Goal: Download file/media

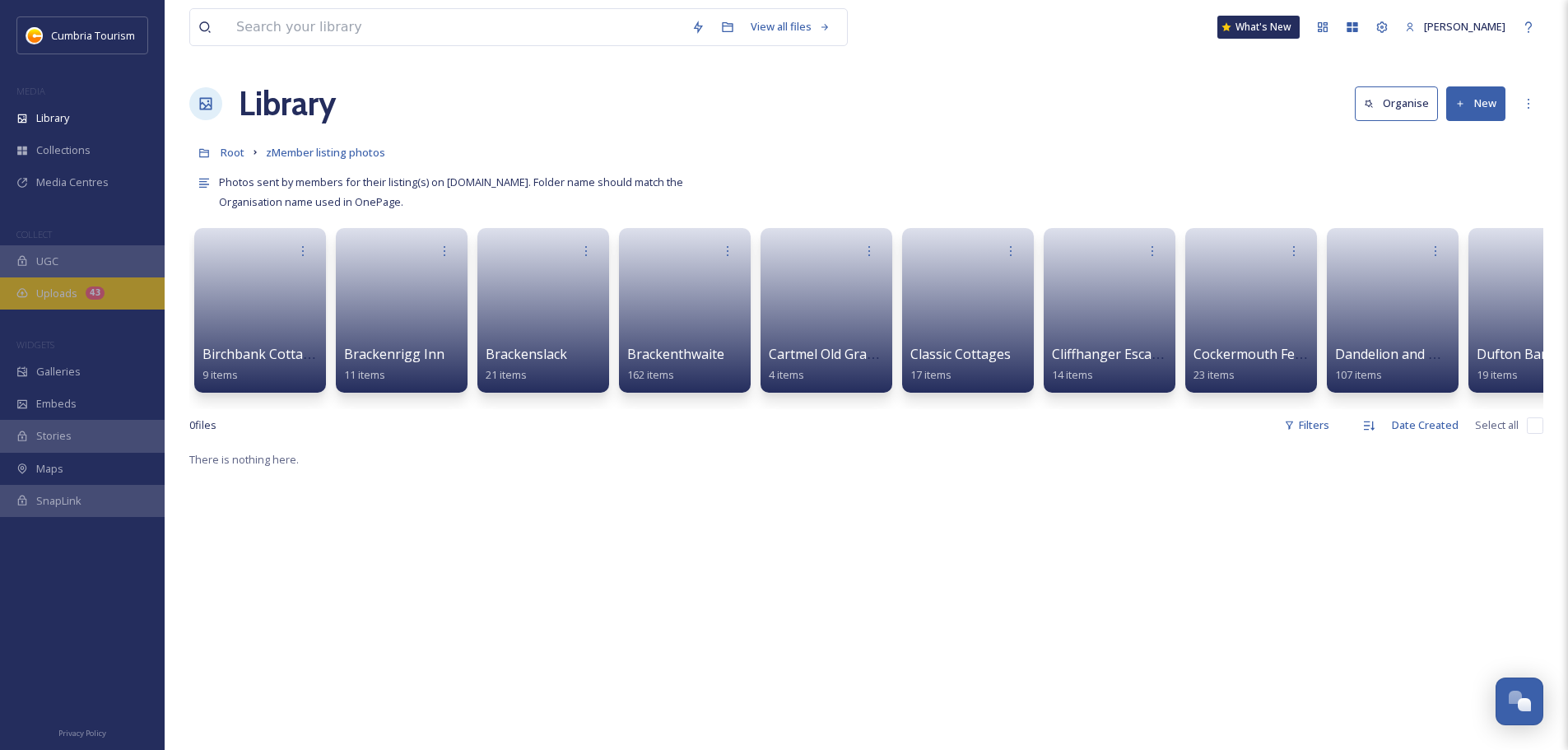
scroll to position [7672, 0]
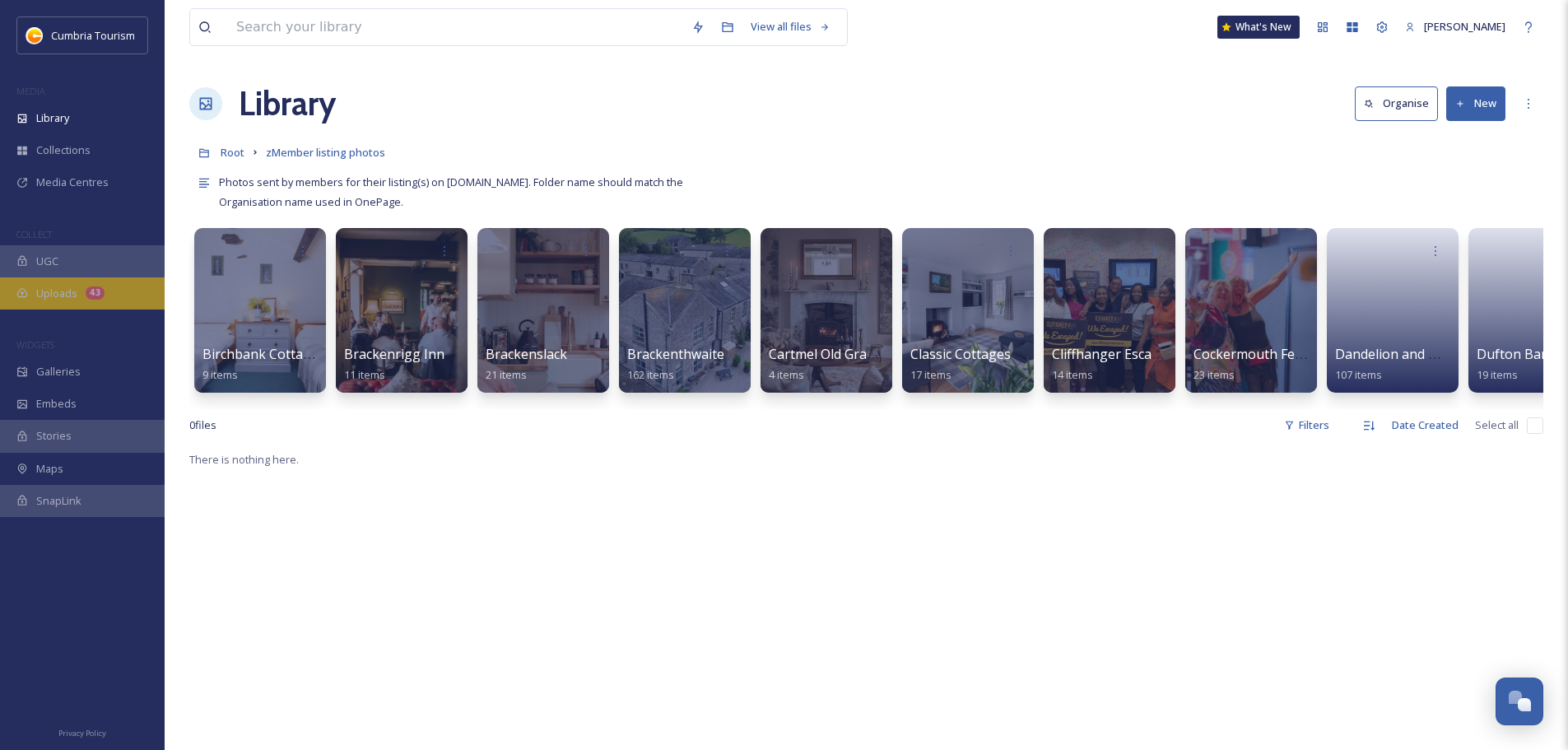
click at [87, 288] on div "43" at bounding box center [95, 293] width 19 height 13
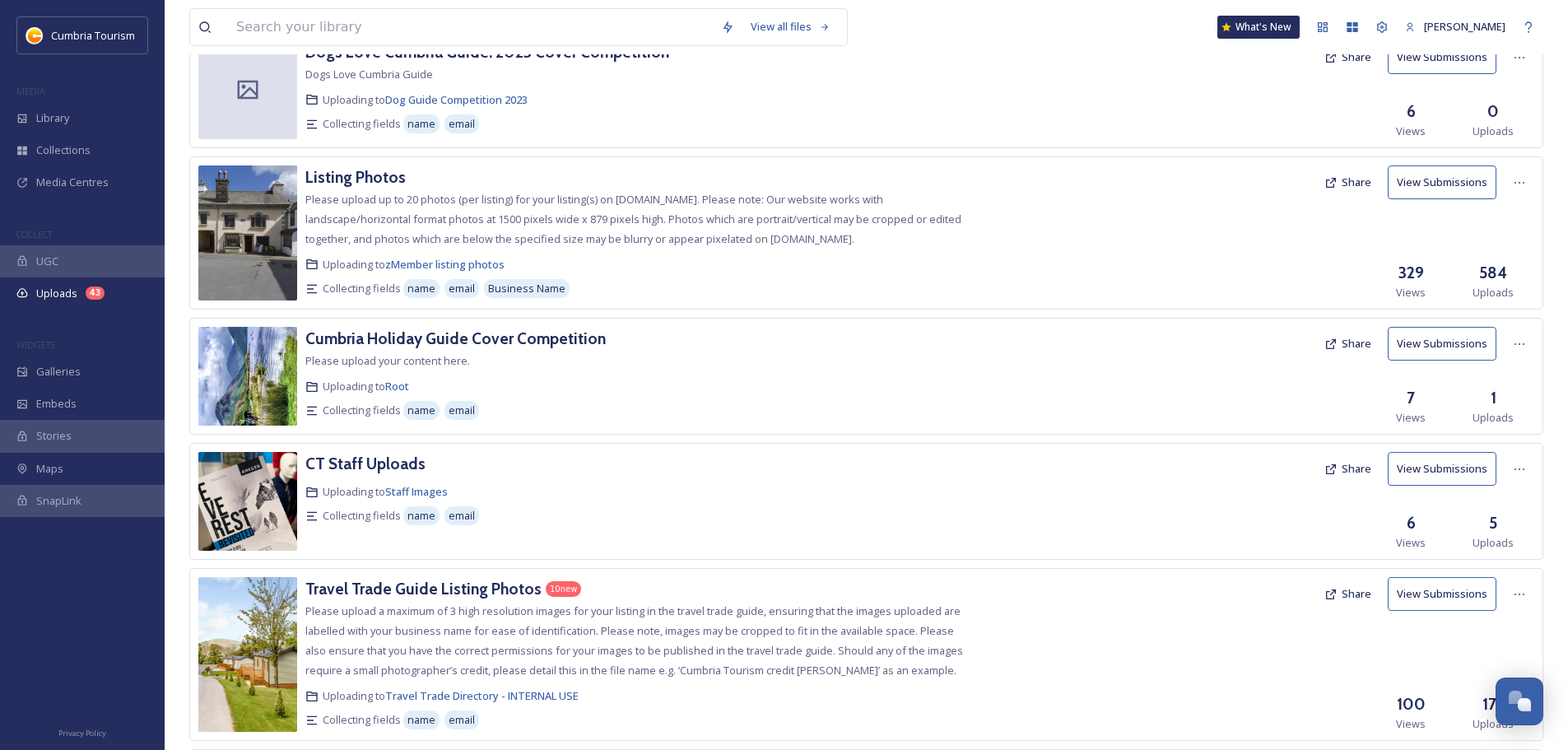
scroll to position [329, 0]
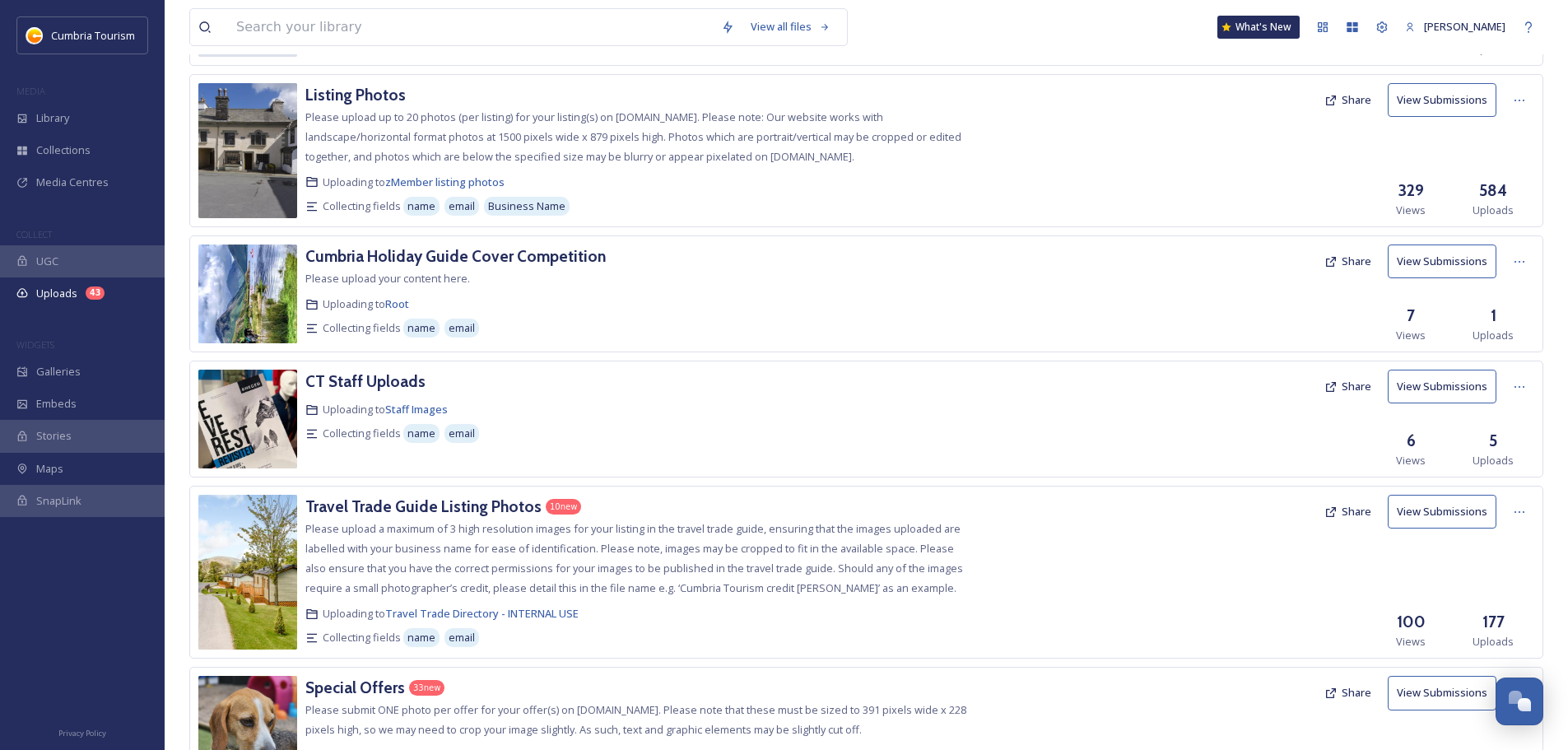
drag, startPoint x: 1070, startPoint y: 0, endPoint x: 1129, endPoint y: 41, distance: 71.8
click at [1129, 41] on div "View all files What's New [PERSON_NAME]" at bounding box center [866, 26] width 1353 height 54
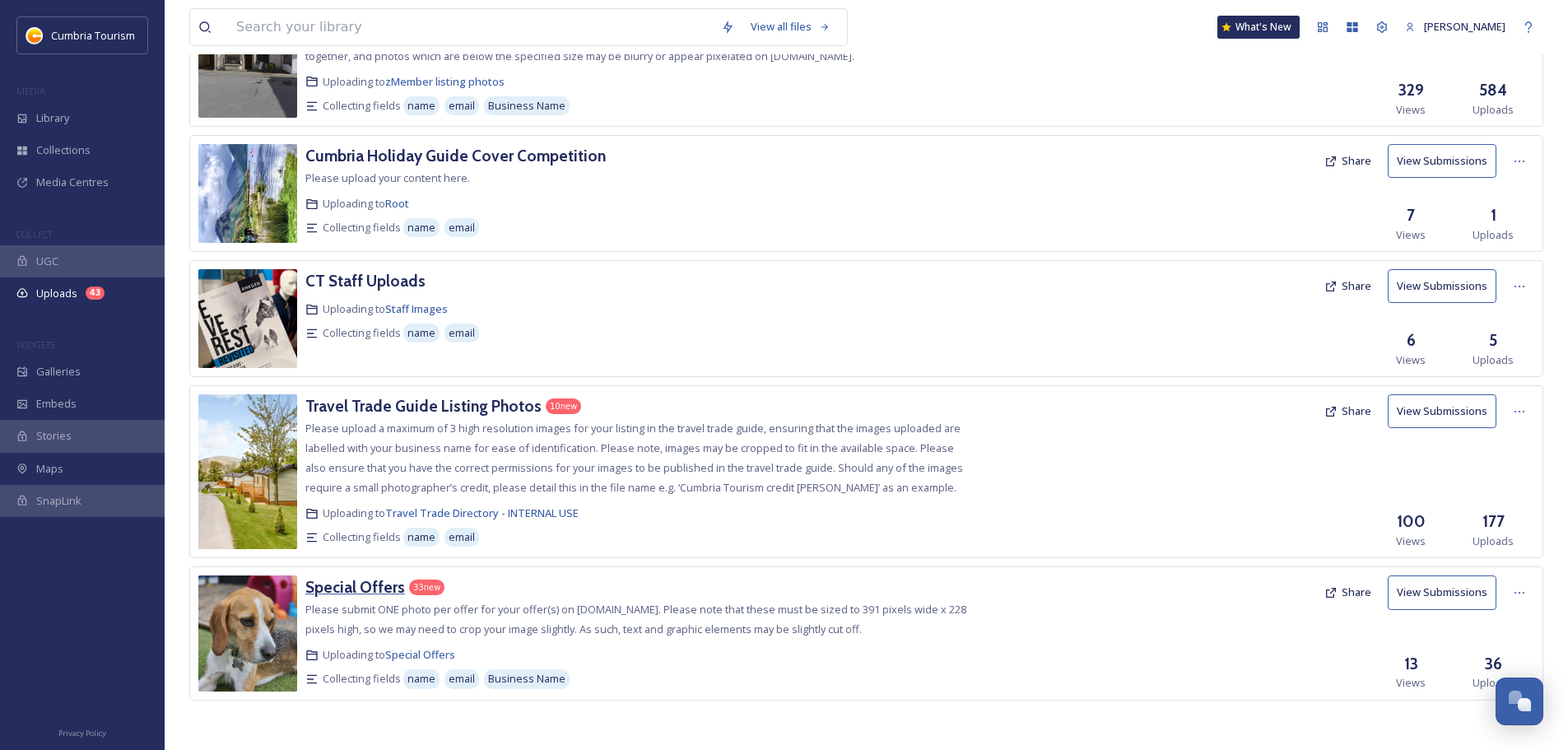
click at [342, 587] on h3 "Special Offers" at bounding box center [354, 586] width 99 height 20
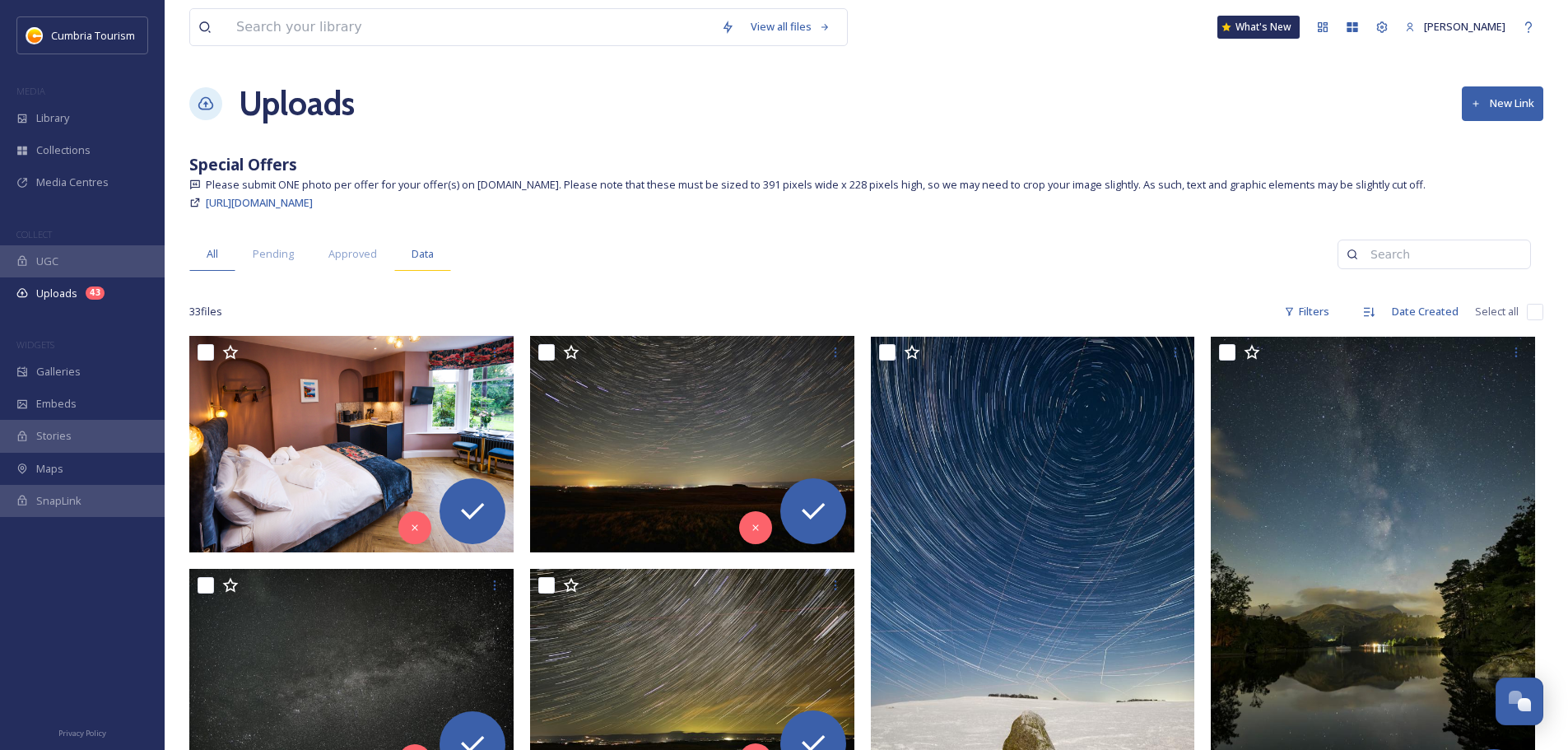
click at [418, 252] on span "Data" at bounding box center [422, 253] width 23 height 16
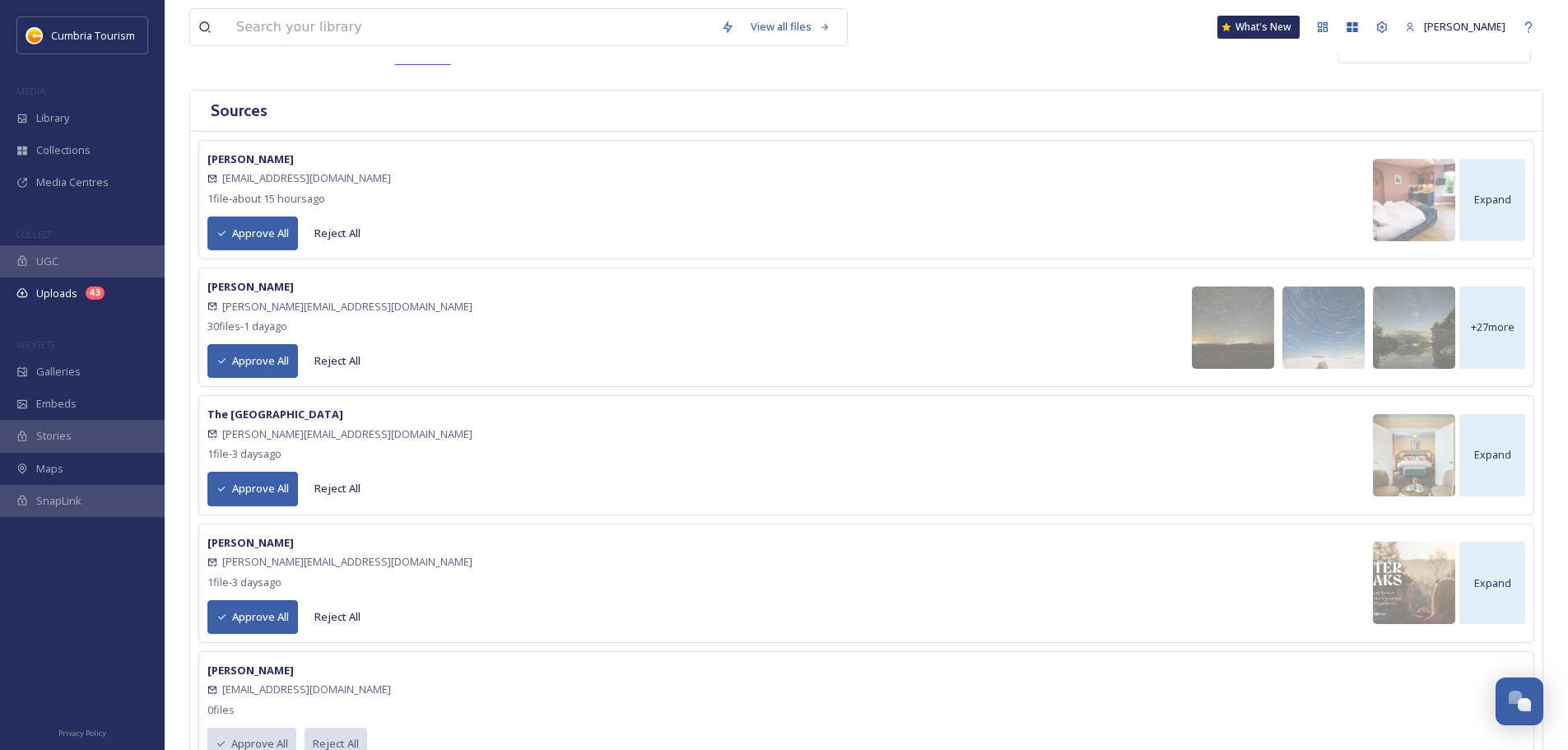
scroll to position [247, 0]
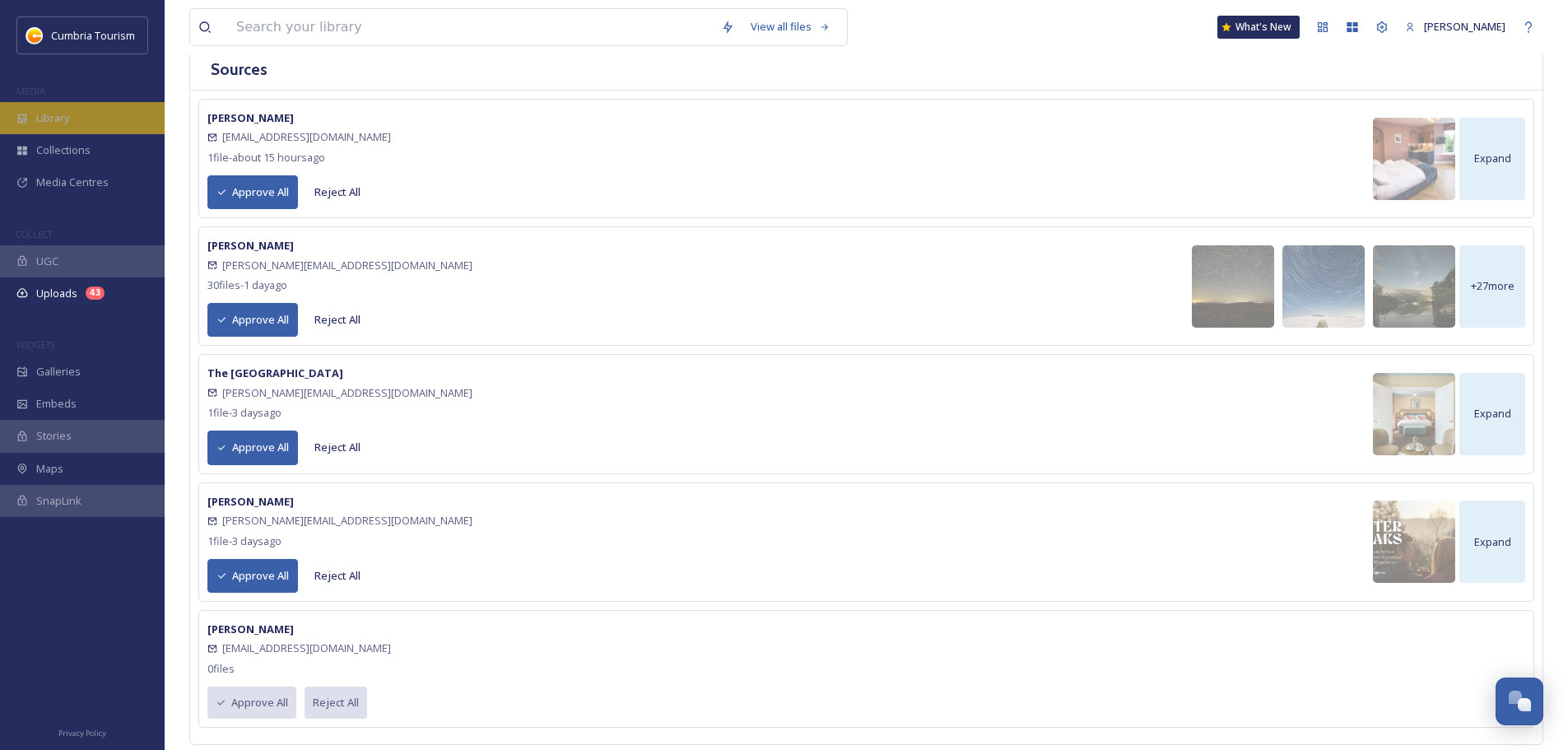
click at [126, 129] on div "Library" at bounding box center [82, 118] width 164 height 32
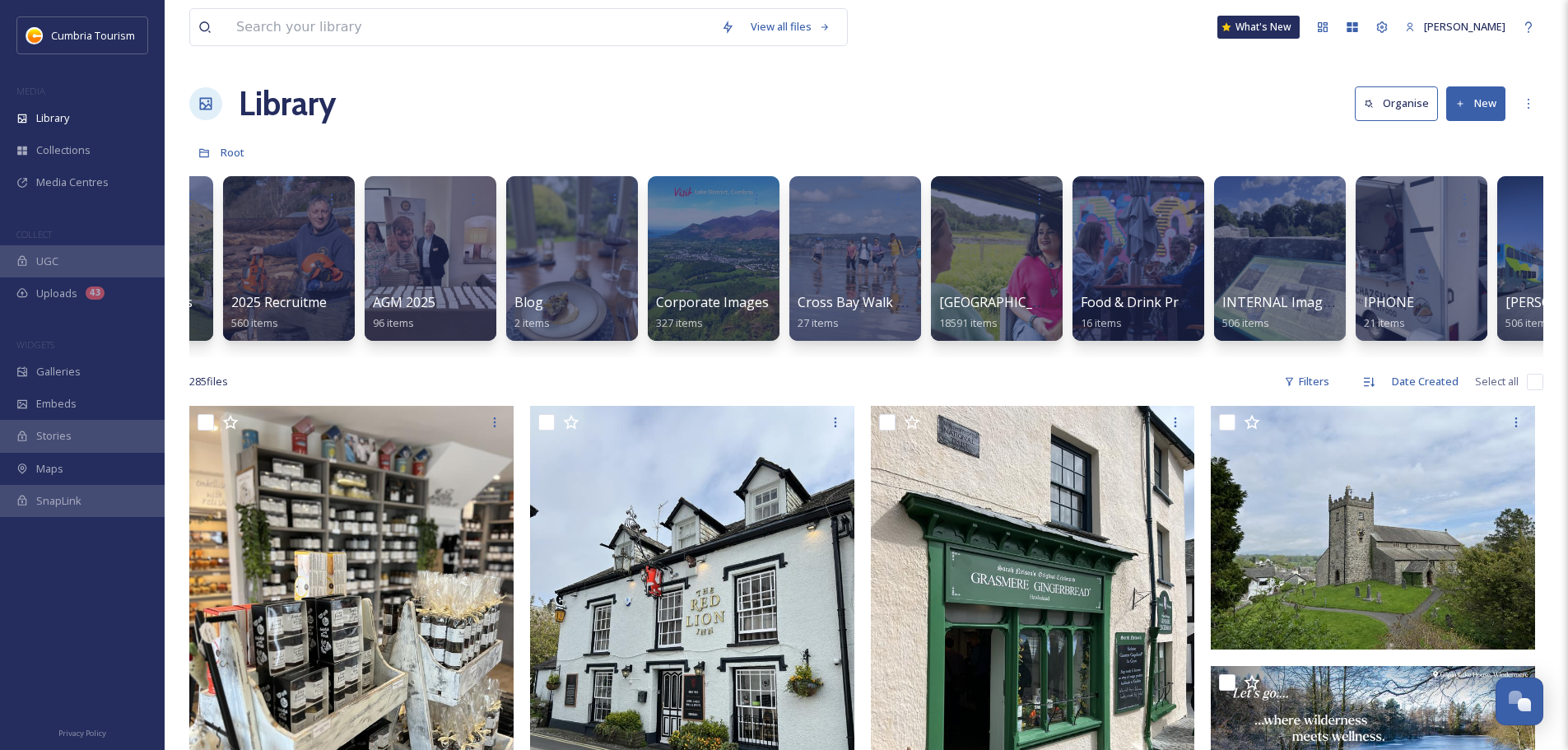
scroll to position [0, 118]
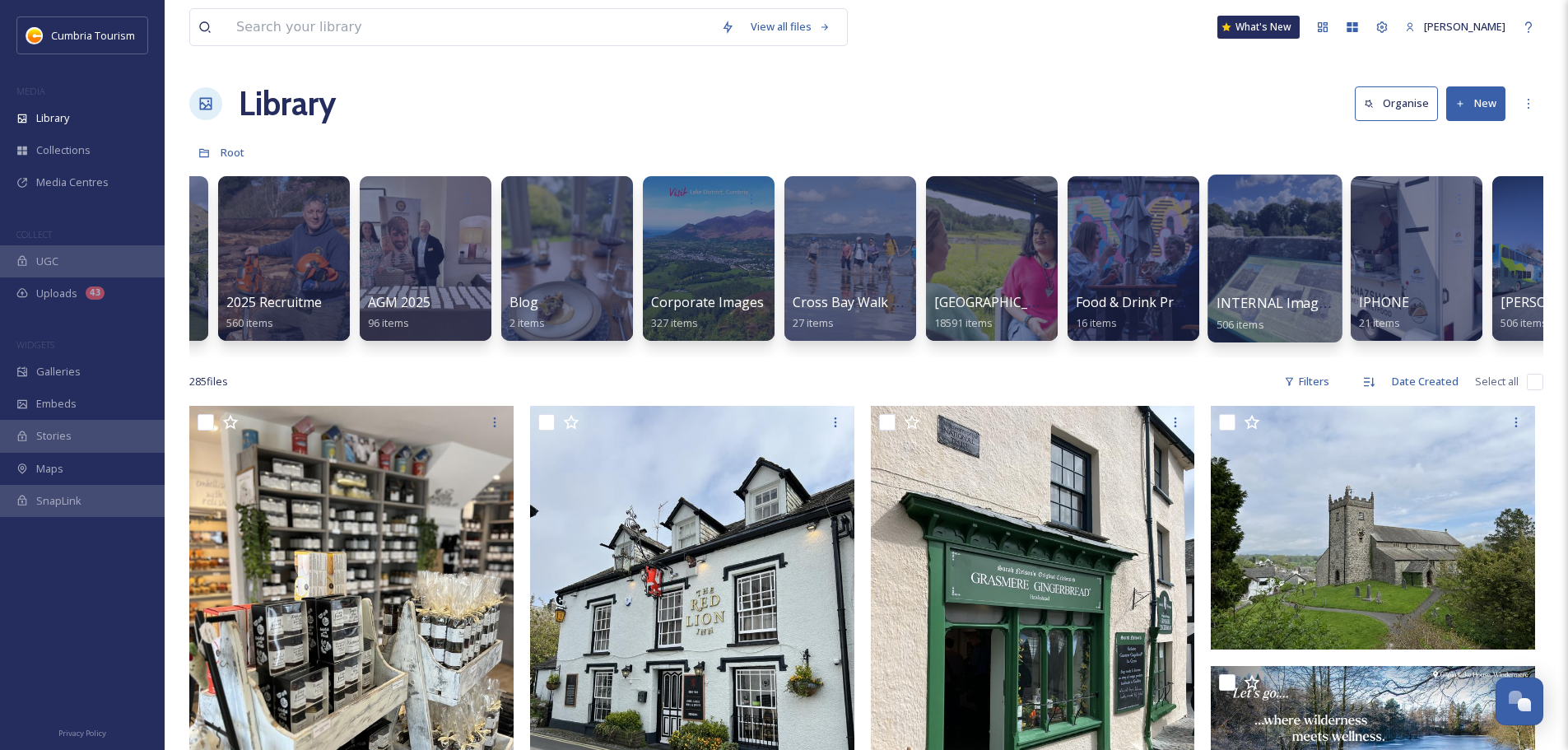
click at [1297, 300] on span "INTERNAL Imagery" at bounding box center [1278, 303] width 123 height 18
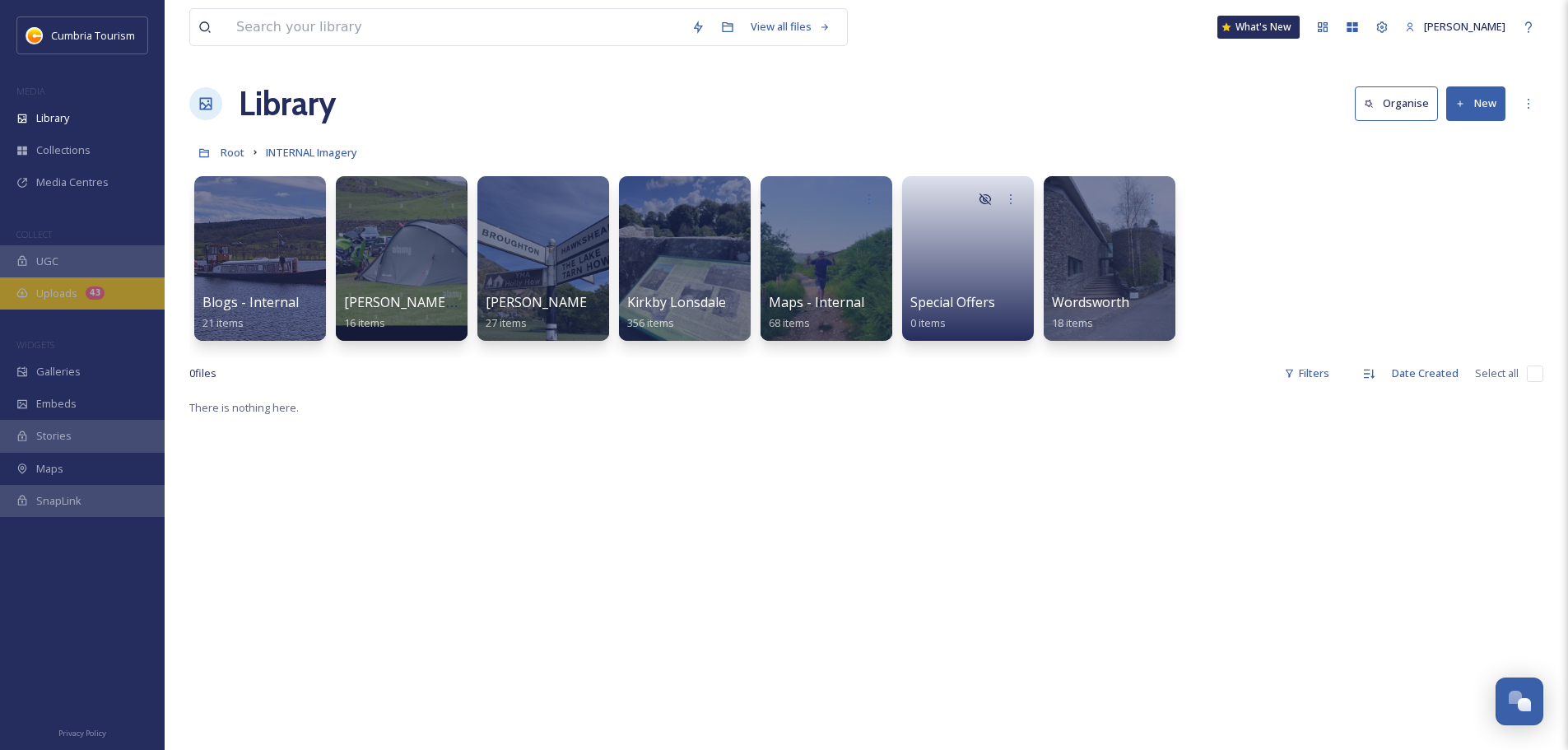
click at [50, 303] on div "Uploads 43" at bounding box center [82, 293] width 164 height 32
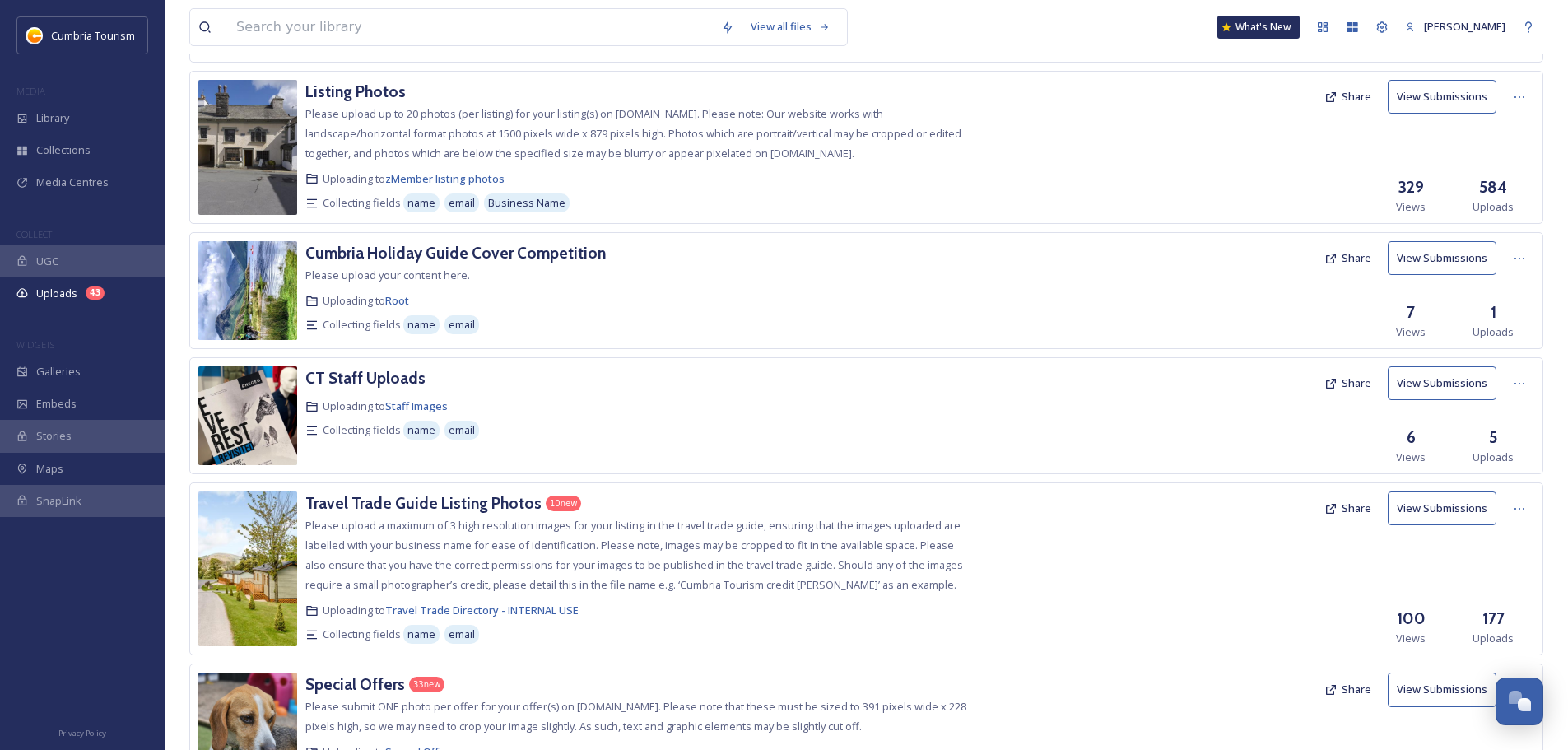
scroll to position [430, 0]
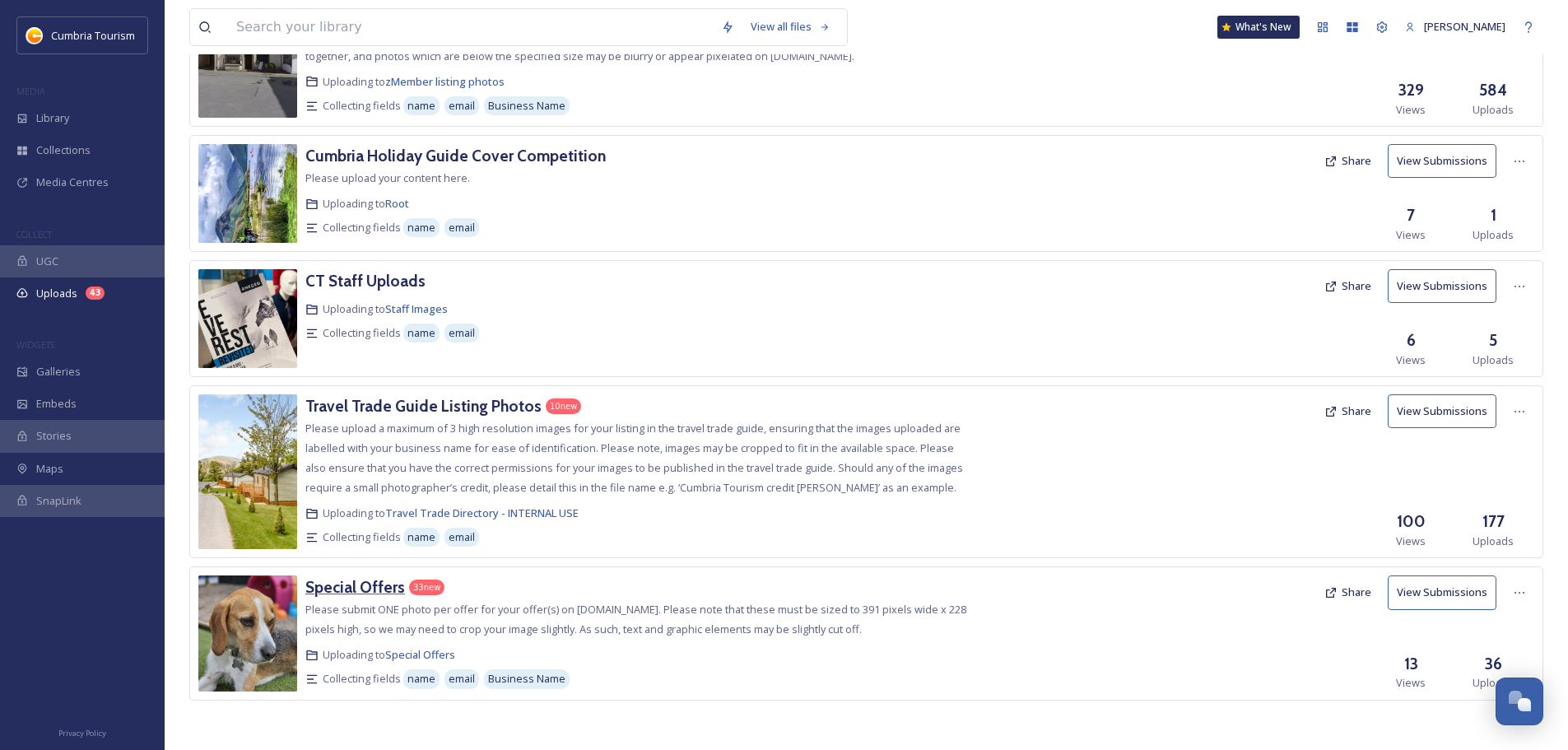
click at [322, 595] on h3 "Special Offers" at bounding box center [354, 586] width 99 height 20
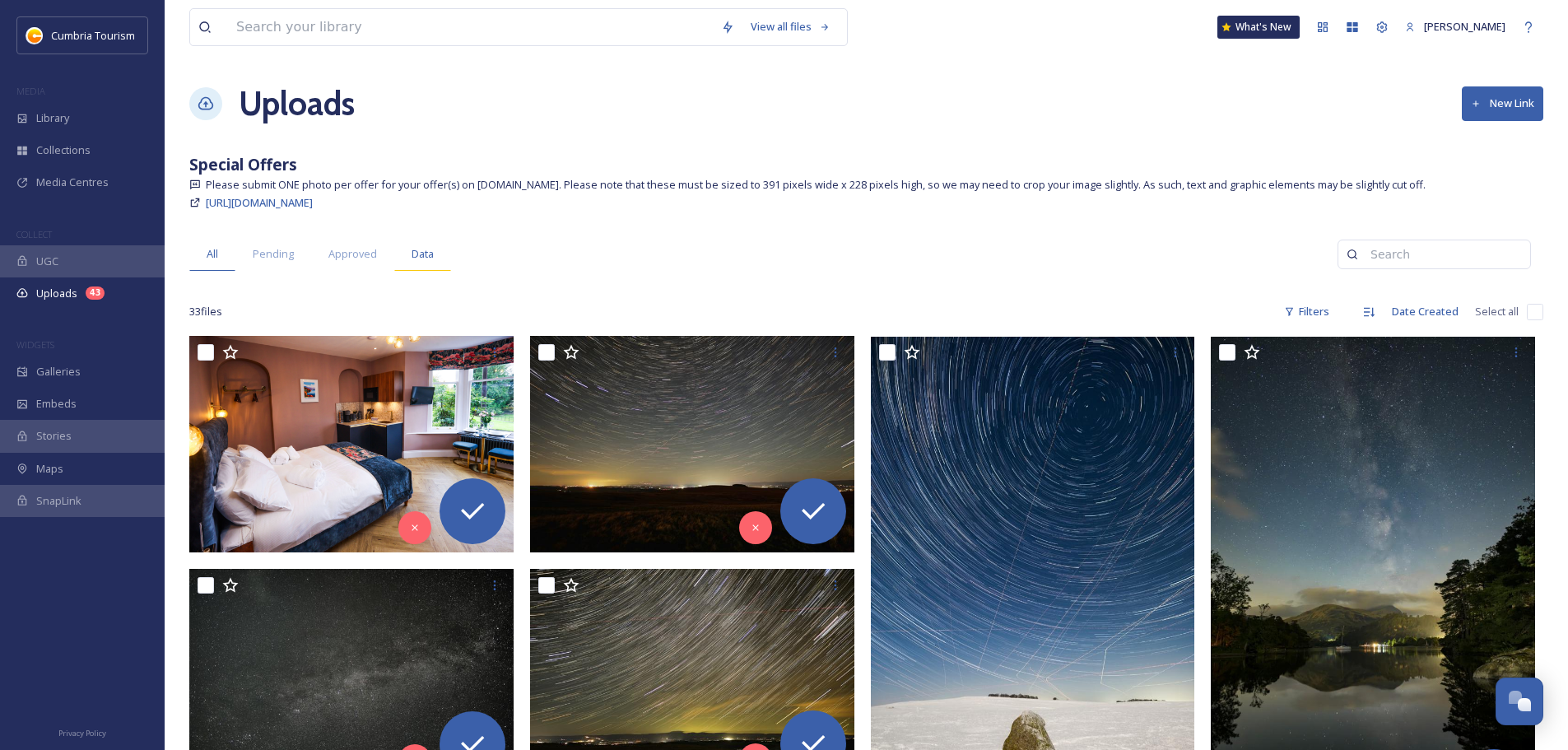
click at [422, 247] on span "Data" at bounding box center [422, 253] width 23 height 16
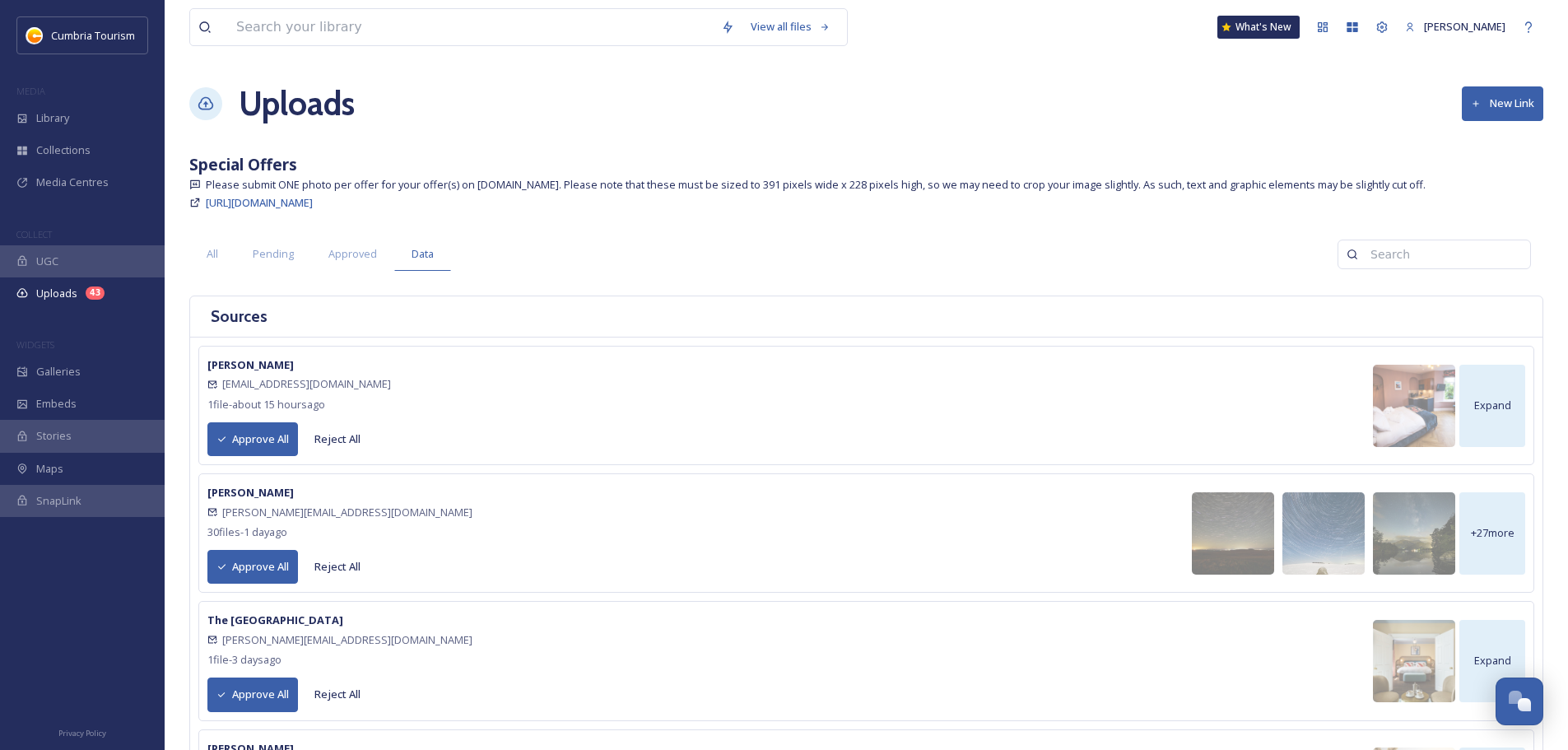
scroll to position [296, 0]
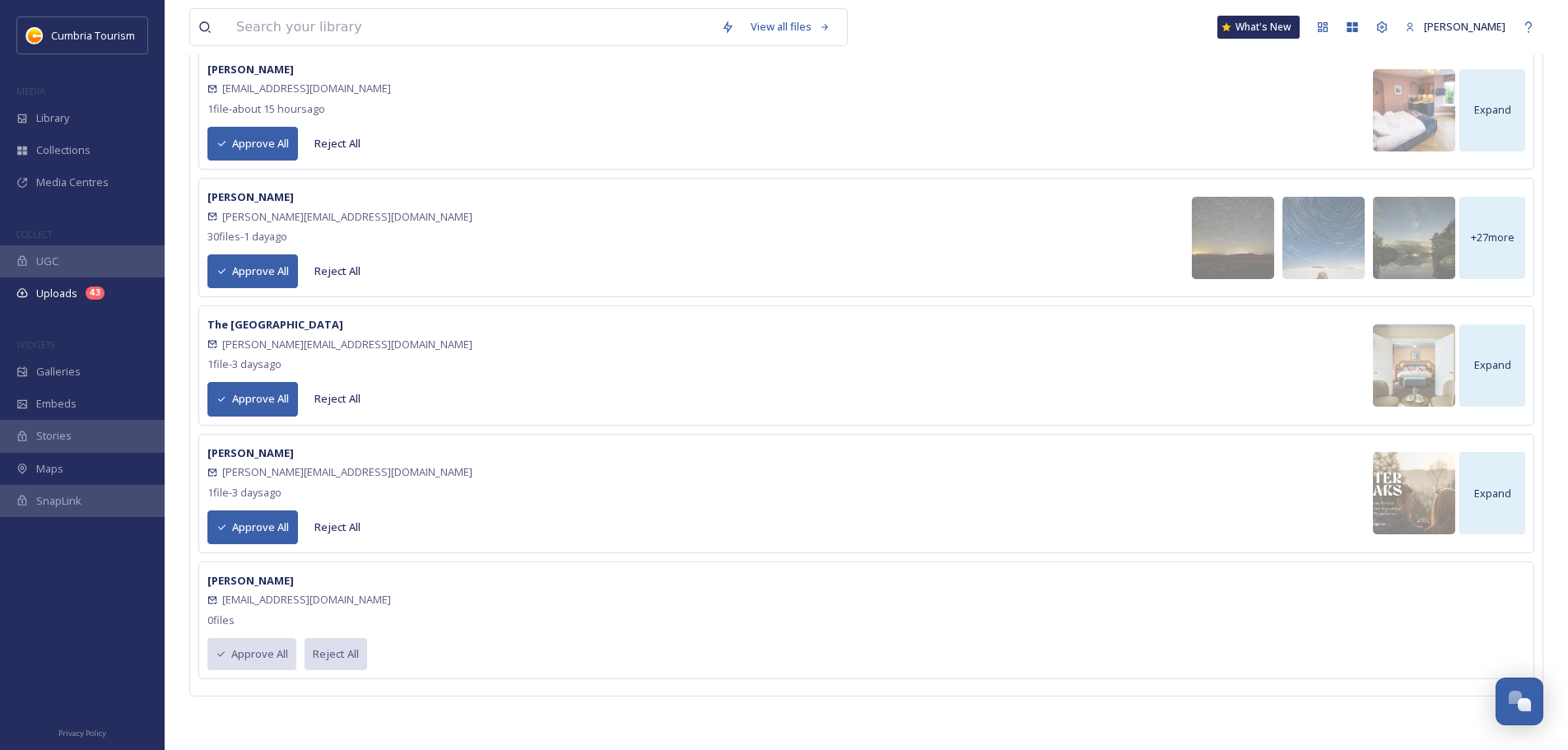
click at [265, 532] on button "Approve All" at bounding box center [252, 528] width 91 height 34
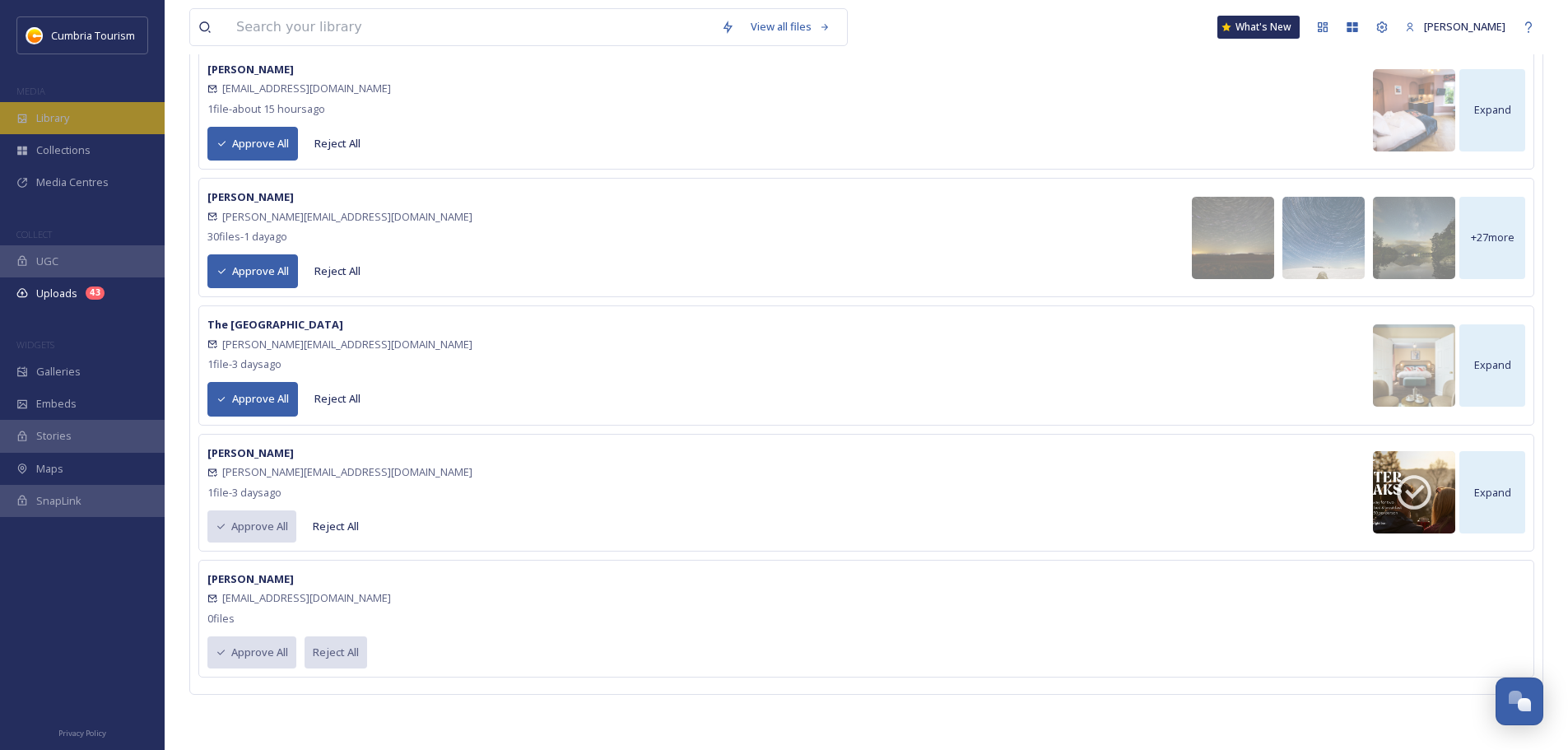
click at [69, 124] on span "Library" at bounding box center [52, 118] width 33 height 16
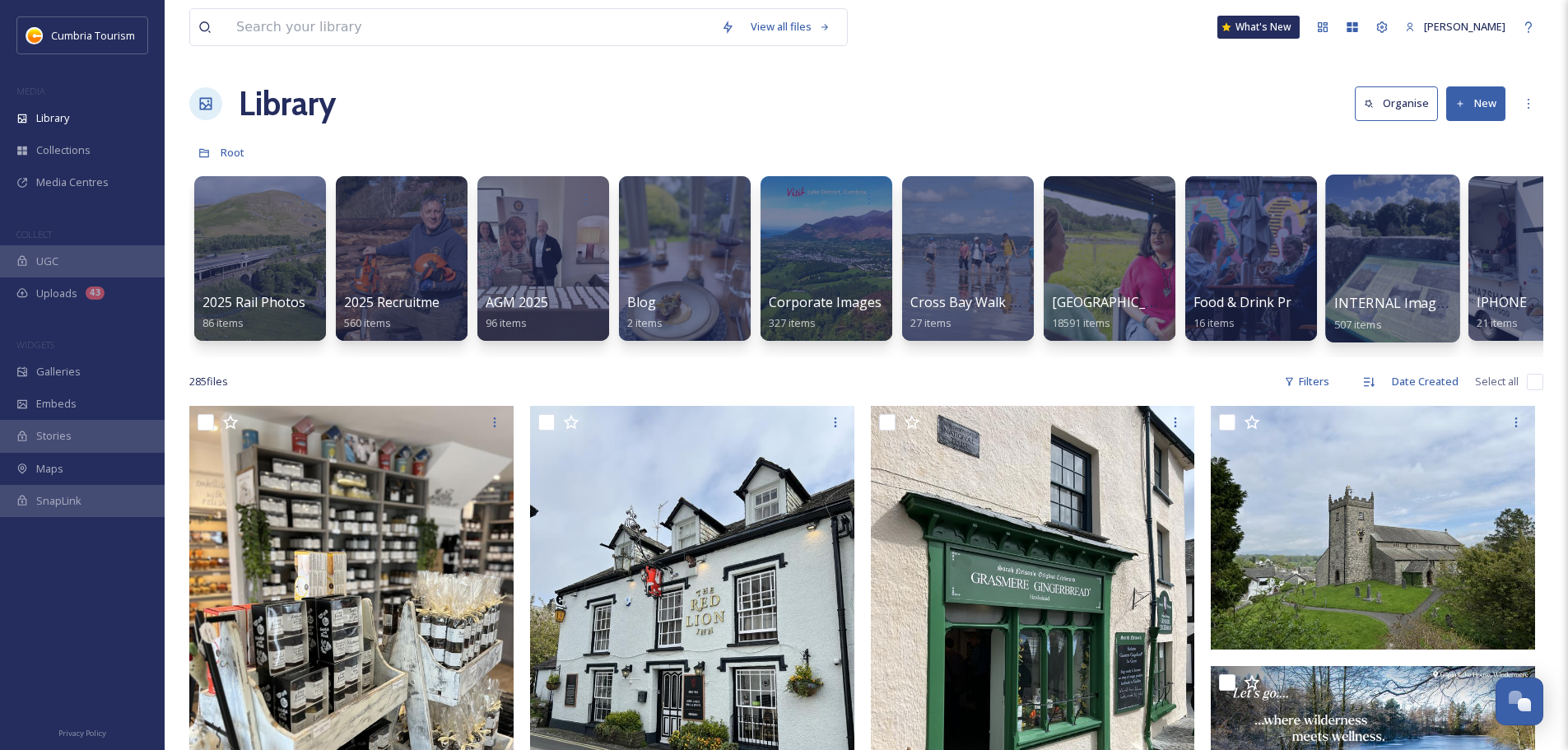
click at [1353, 290] on div at bounding box center [1392, 259] width 134 height 168
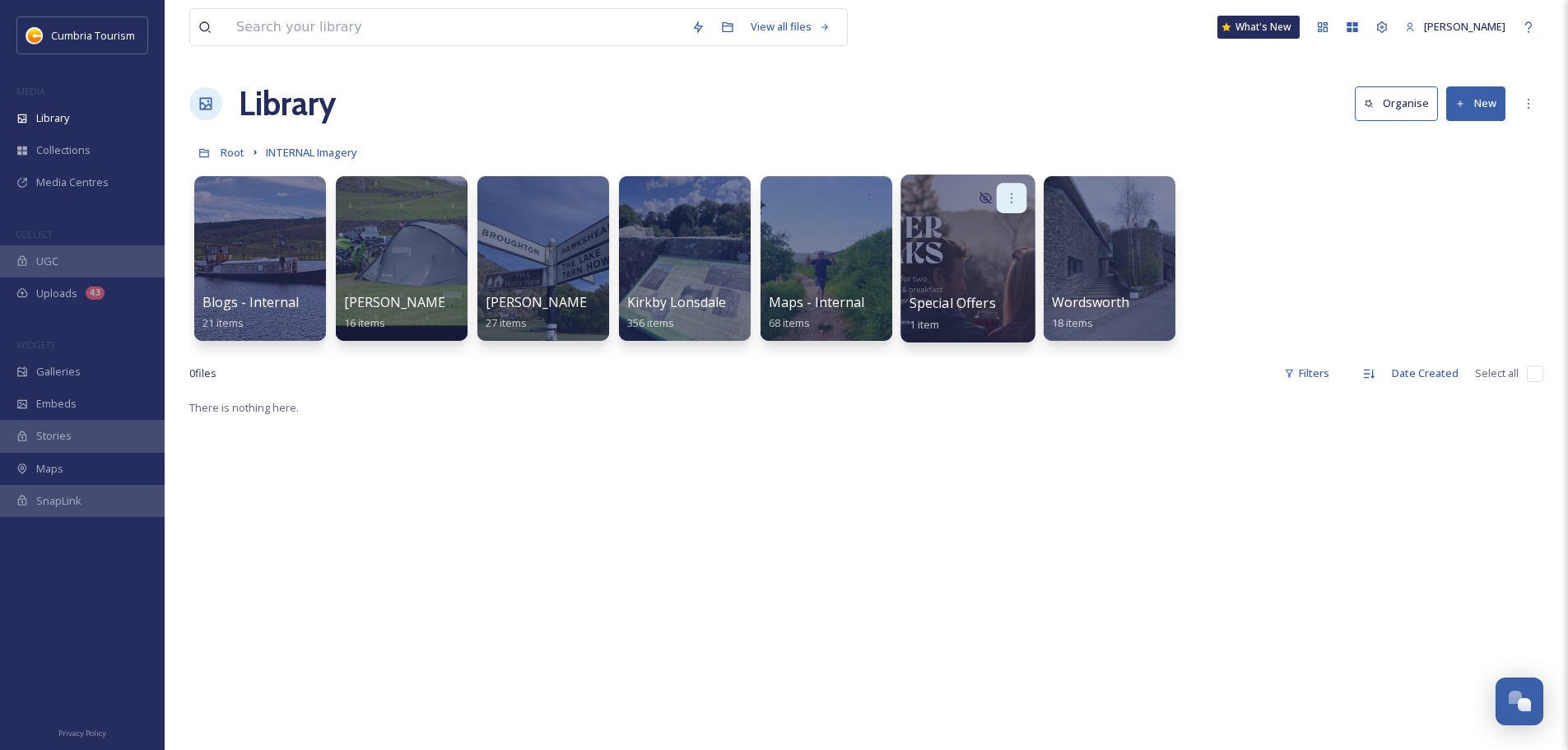
click at [1022, 190] on div at bounding box center [1012, 198] width 30 height 30
click at [974, 248] on div at bounding box center [968, 259] width 134 height 168
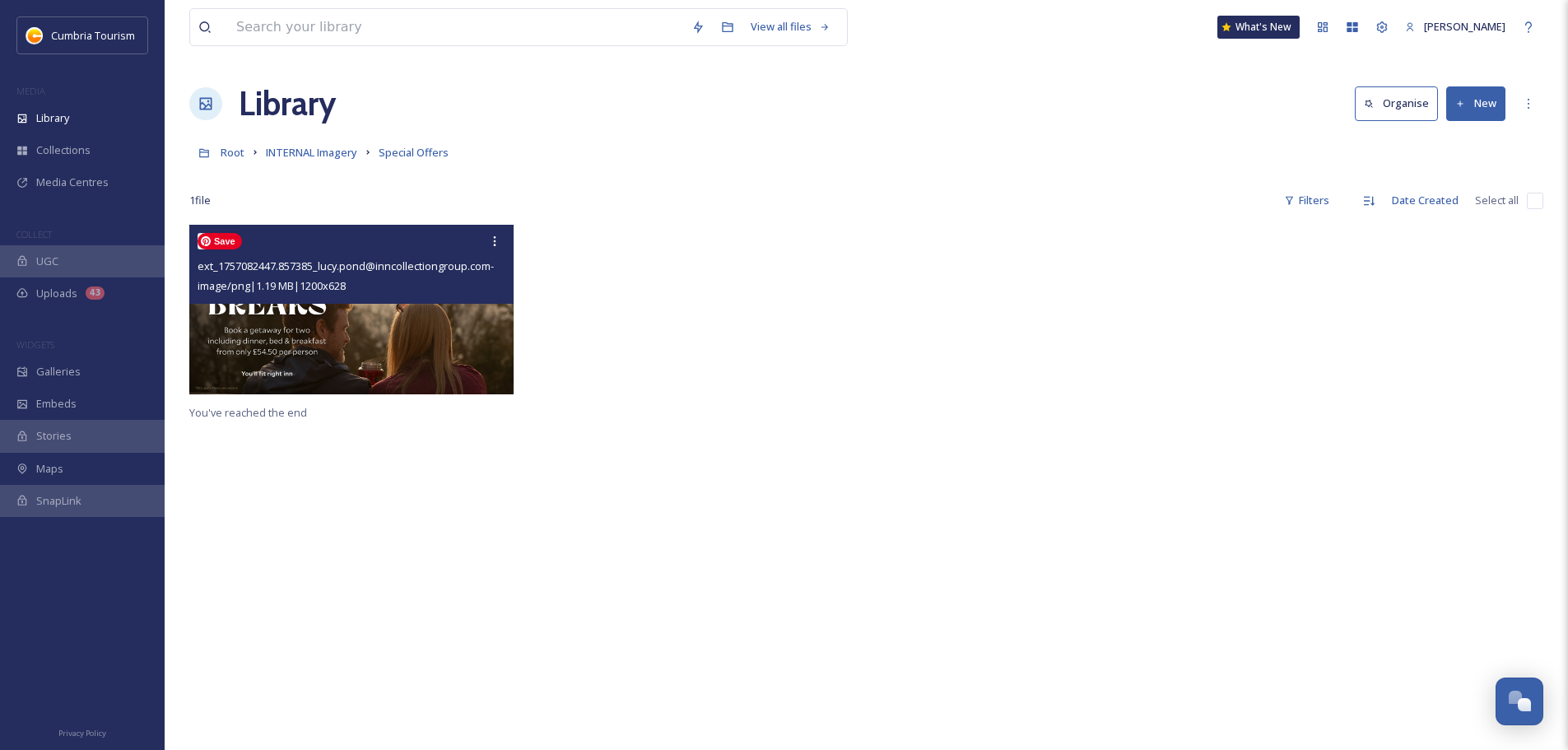
click at [386, 358] on img at bounding box center [351, 309] width 324 height 169
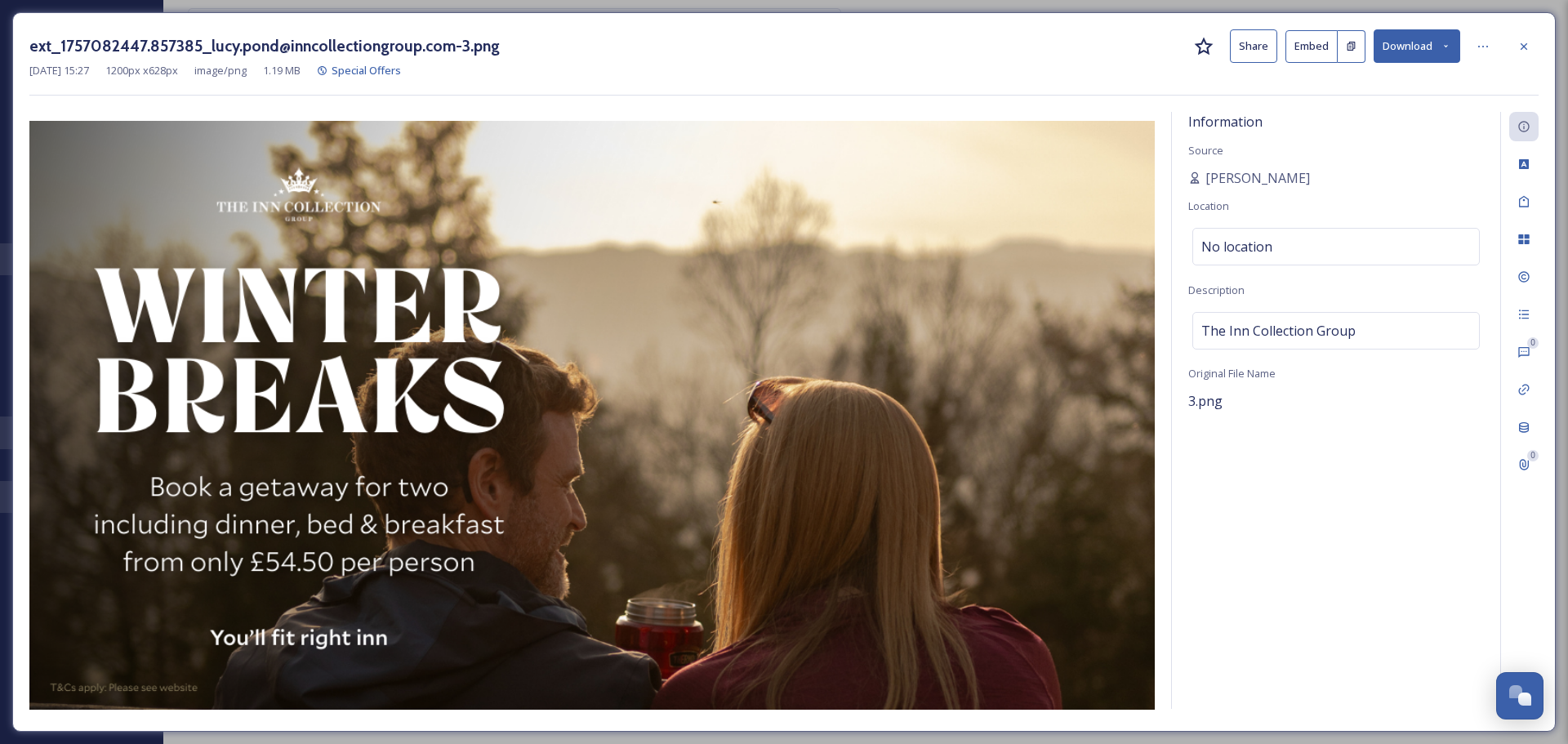
click at [1457, 42] on button "Download" at bounding box center [1417, 46] width 86 height 34
click at [1526, 161] on icon at bounding box center [1524, 164] width 9 height 9
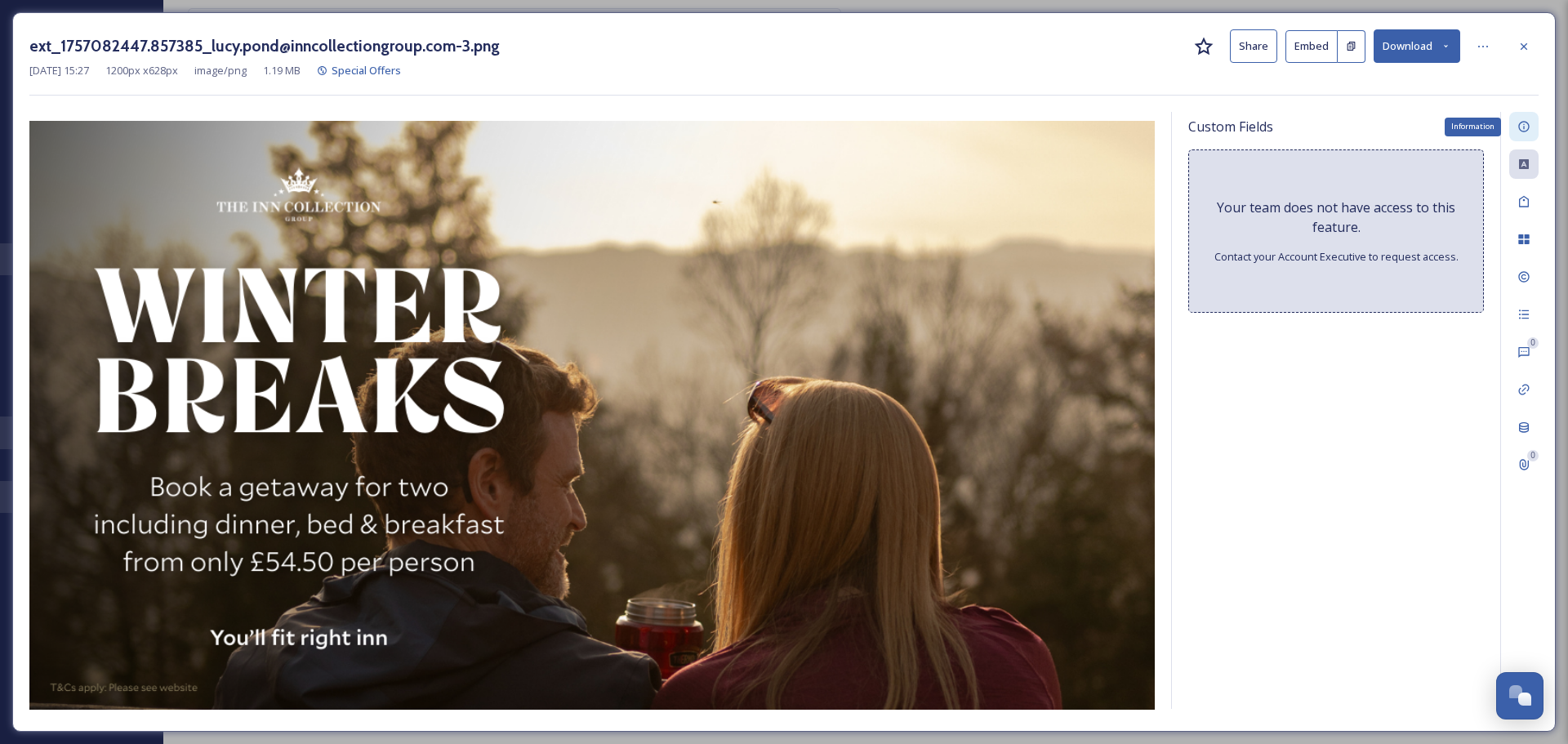
click at [1518, 122] on icon at bounding box center [1524, 127] width 13 height 13
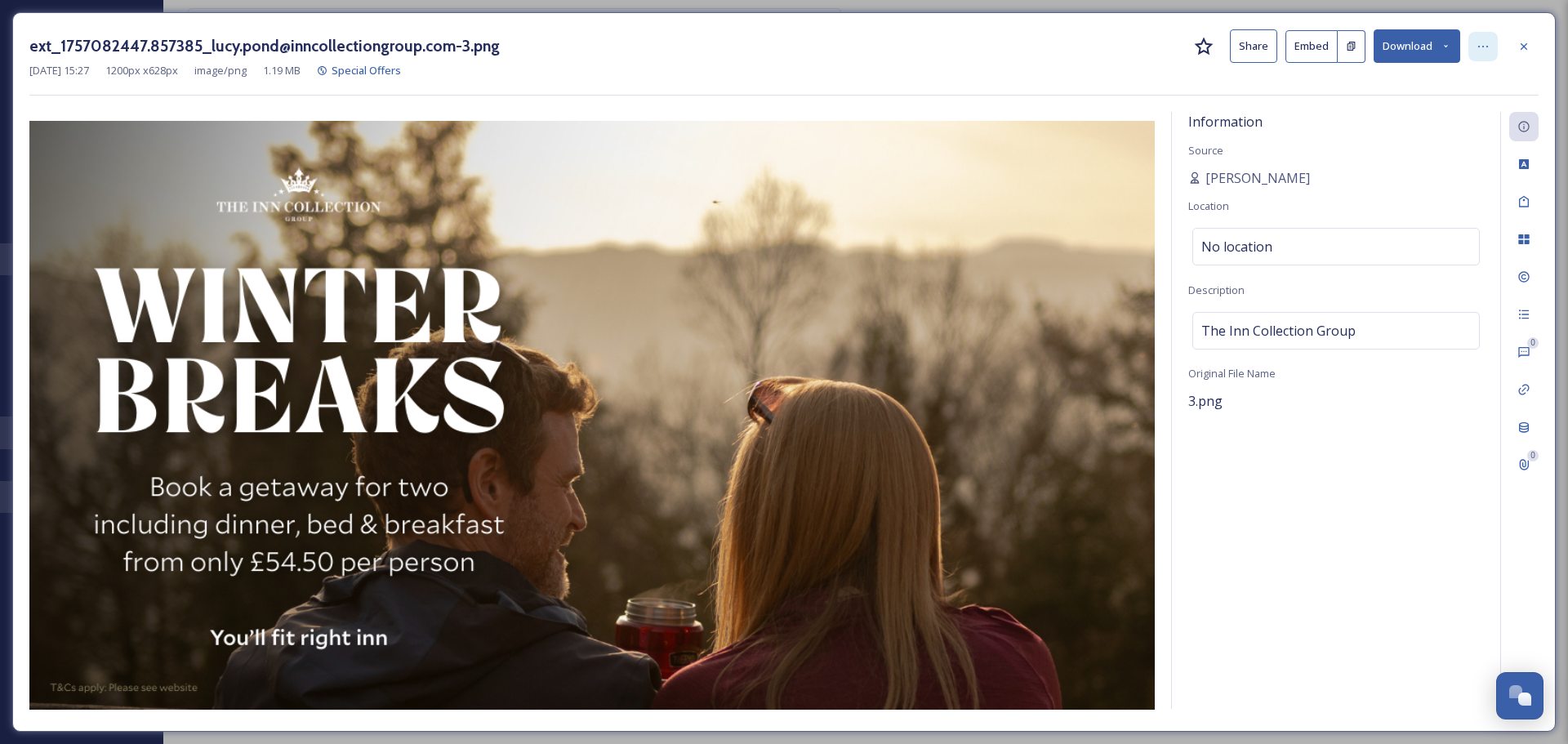
click at [1485, 46] on icon at bounding box center [1483, 47] width 13 height 13
click at [1440, 46] on button "Download" at bounding box center [1417, 46] width 86 height 34
click at [1395, 75] on div "Download Original (1200 x 628)" at bounding box center [1376, 84] width 168 height 32
click at [1530, 52] on div at bounding box center [1523, 46] width 29 height 29
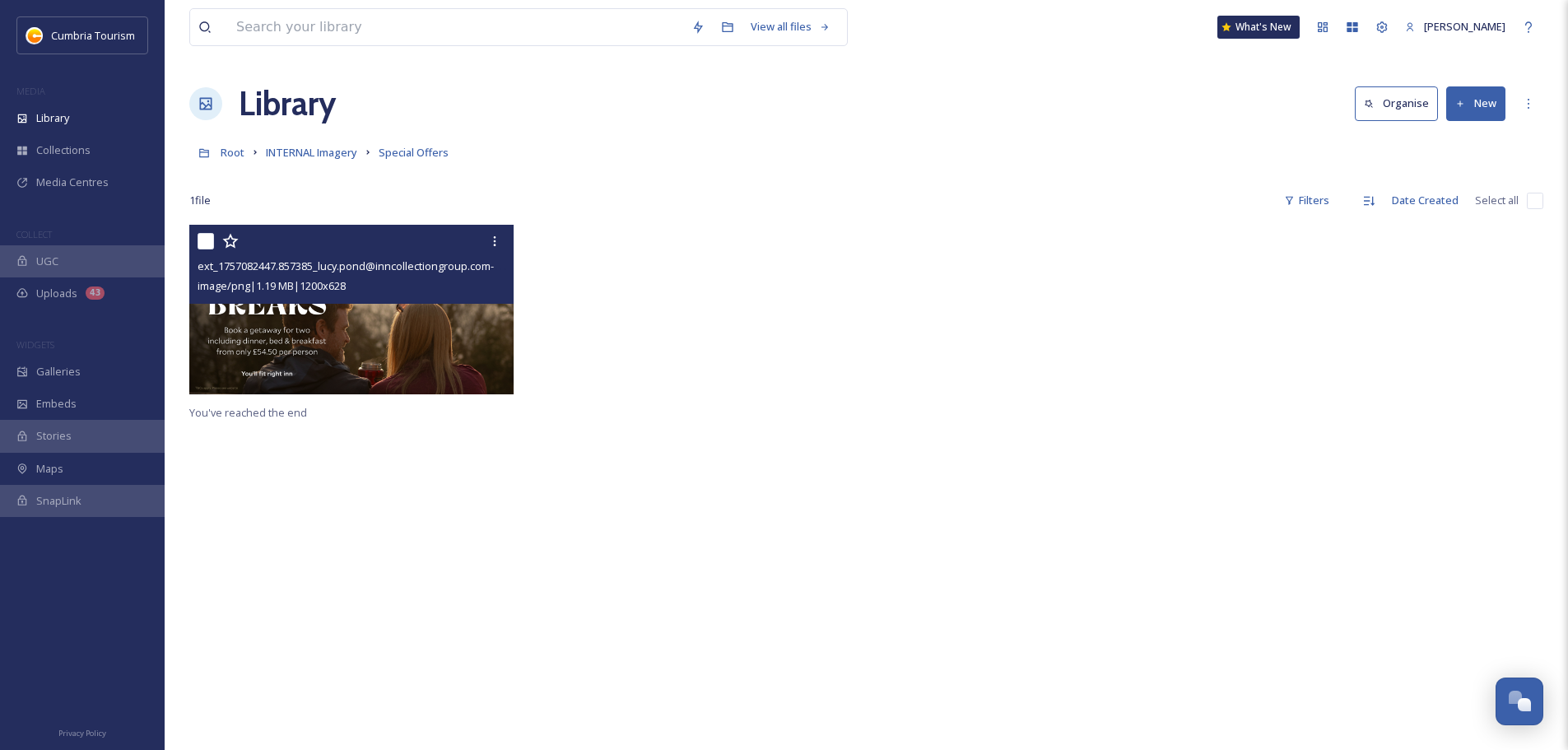
click at [653, 345] on div at bounding box center [697, 314] width 333 height 178
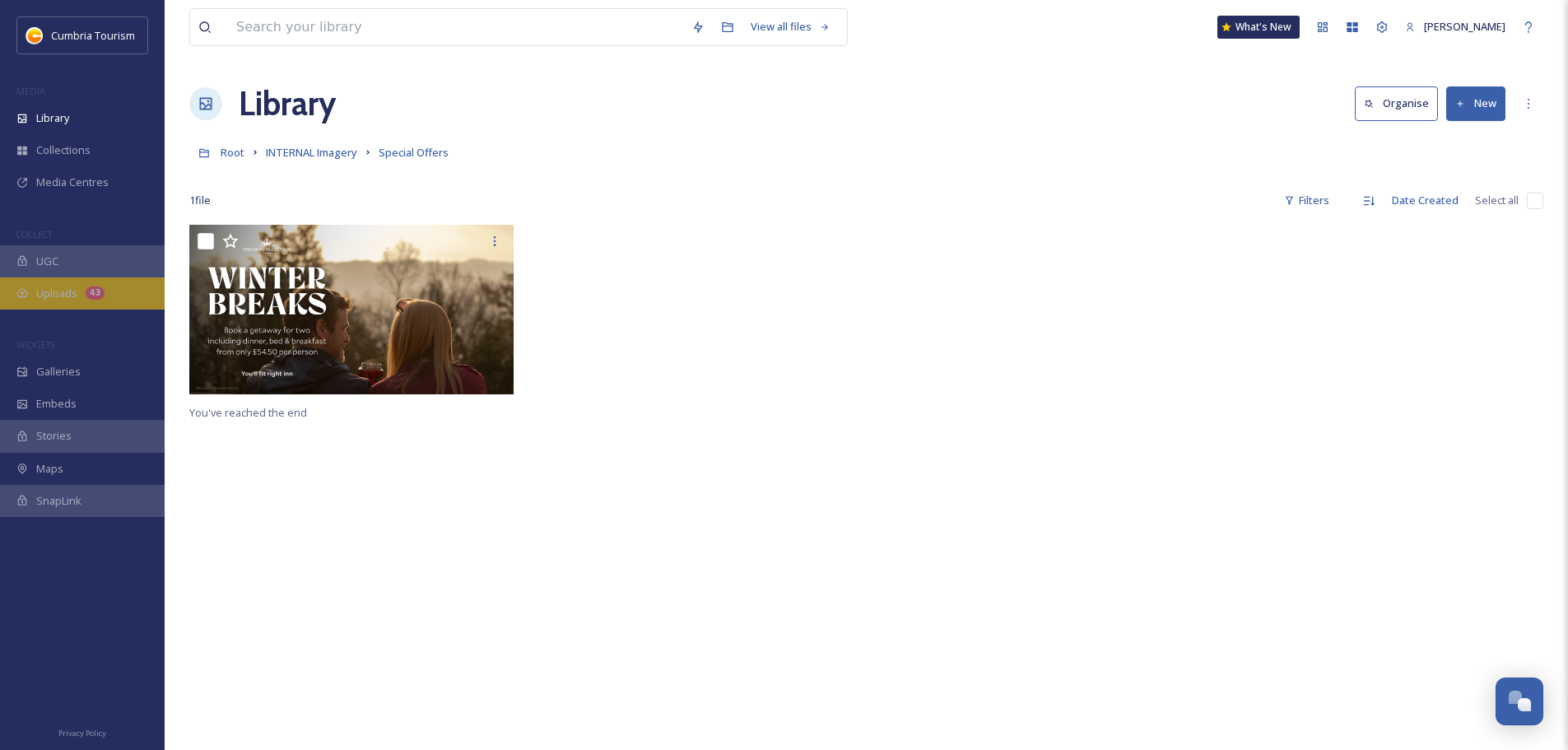
click at [56, 298] on span "Uploads" at bounding box center [57, 293] width 42 height 16
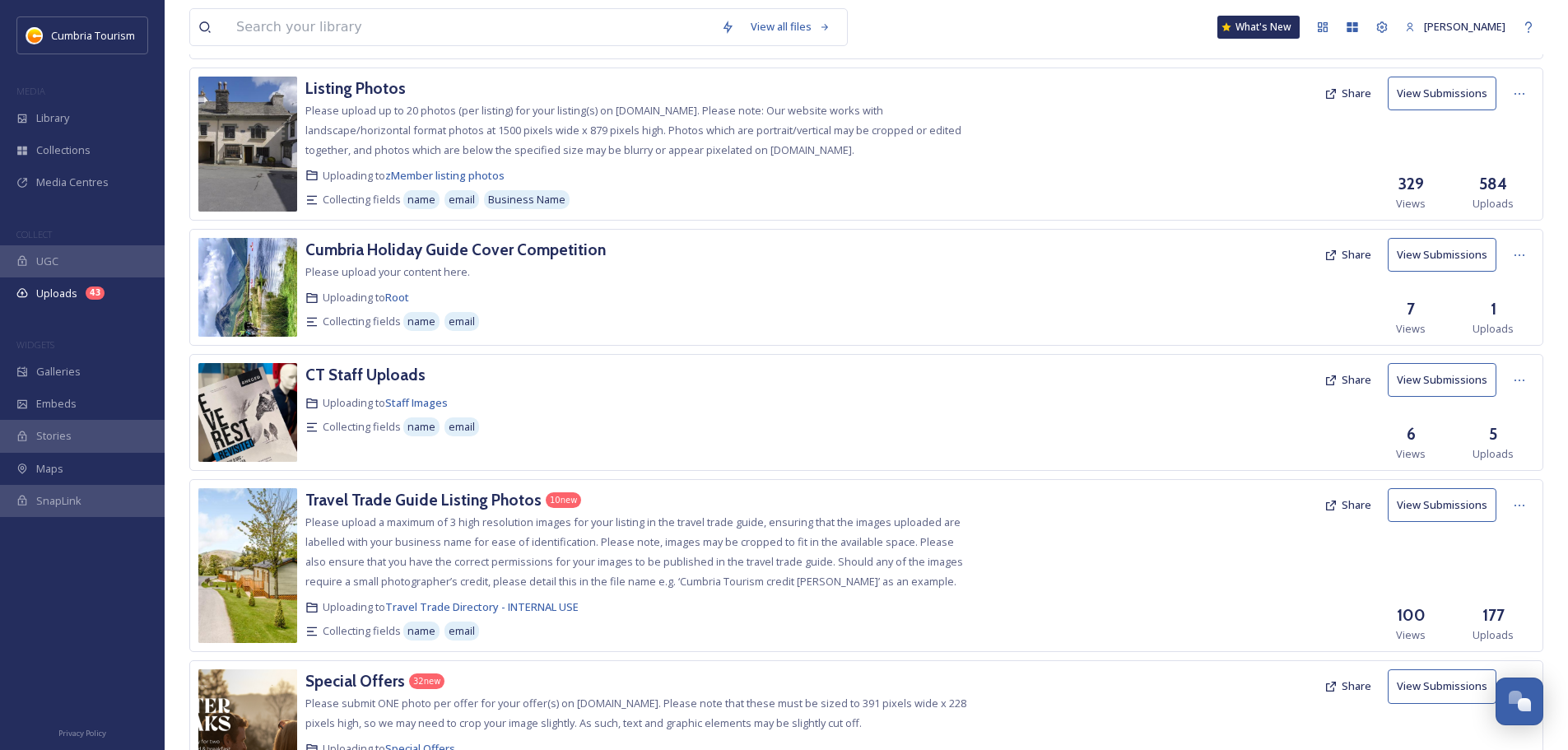
scroll to position [430, 0]
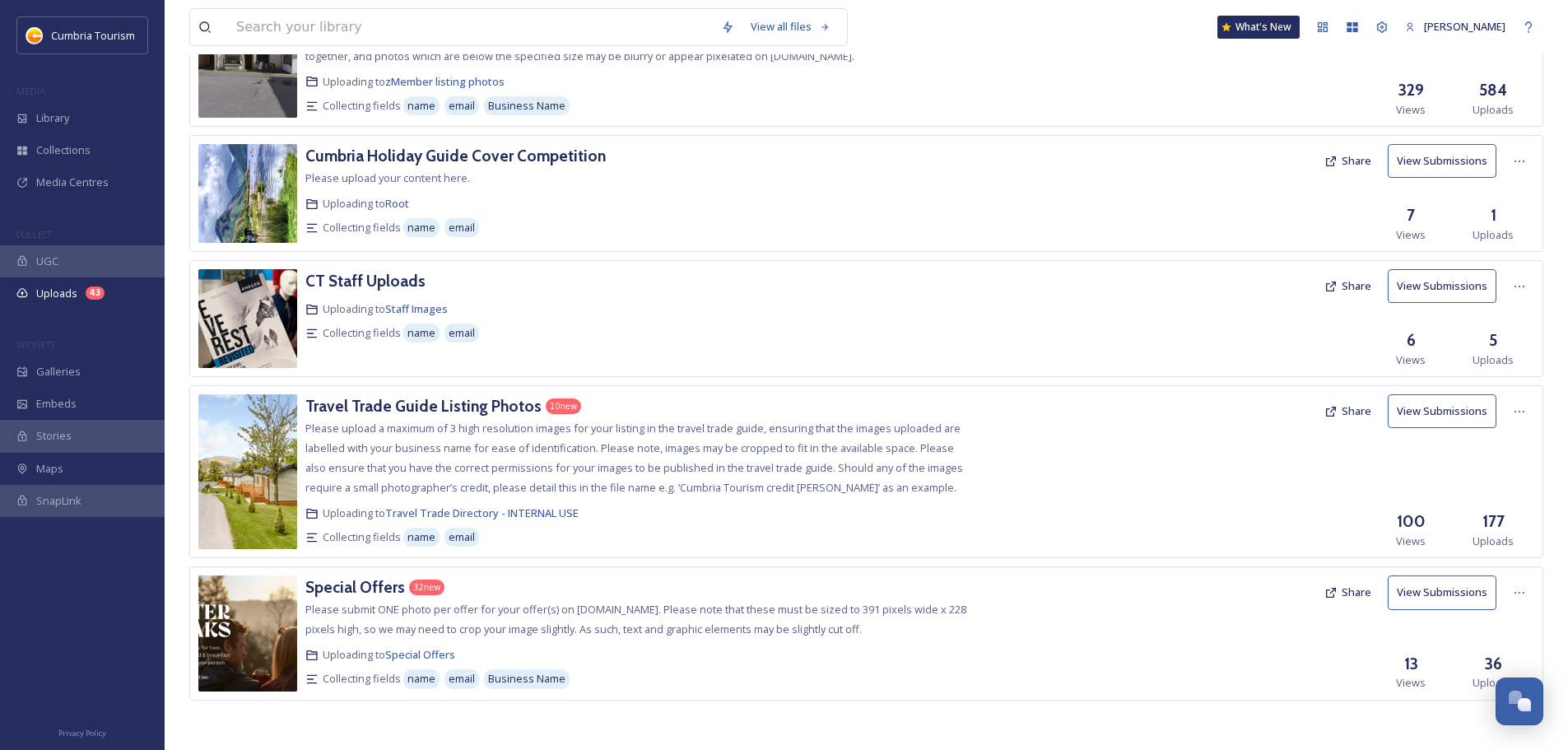
click at [328, 601] on div "Special Offers 32 new Please submit ONE photo per offer for your offer(s) on [D…" at bounding box center [639, 634] width 668 height 115
click at [336, 590] on h3 "Special Offers" at bounding box center [354, 586] width 99 height 20
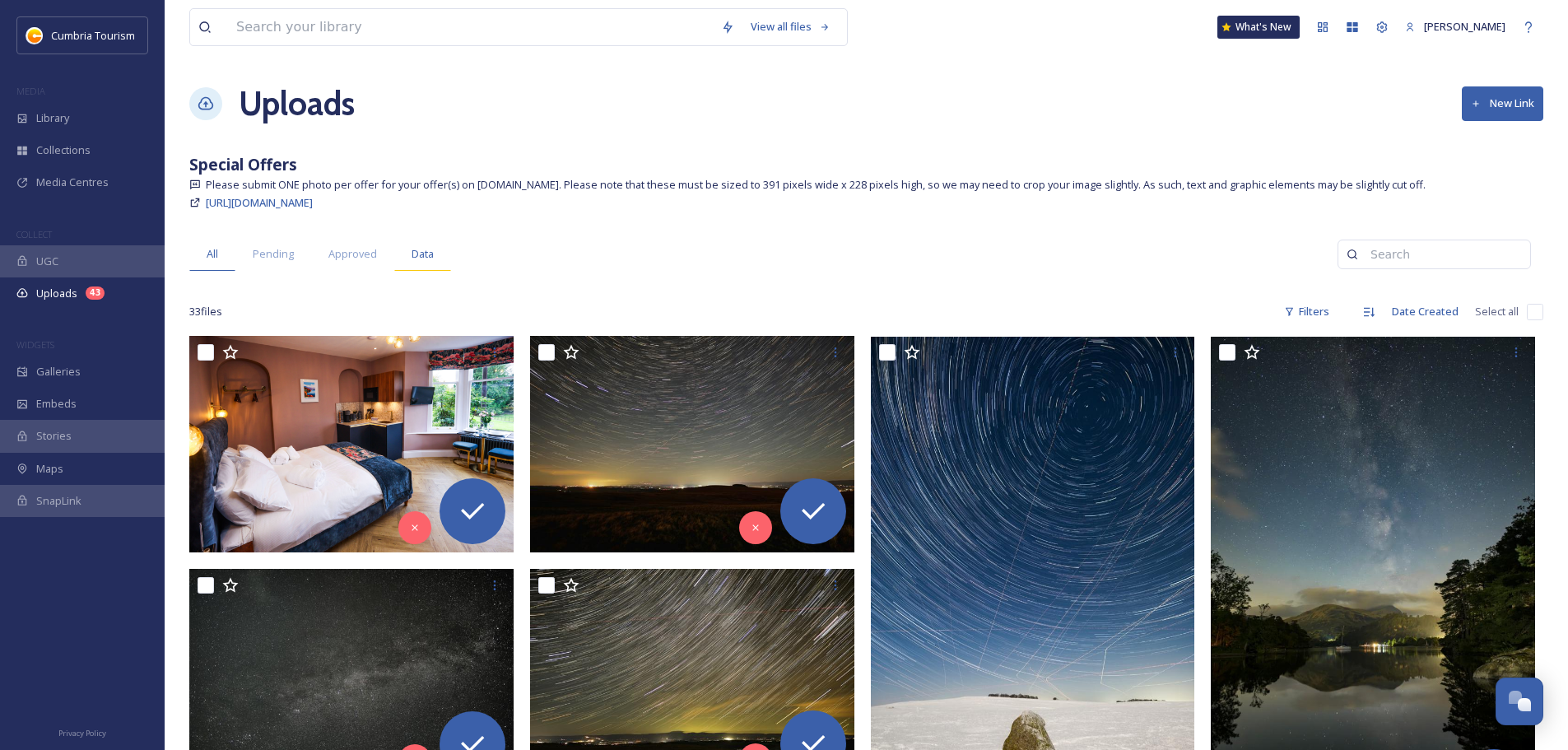
click at [433, 253] on div "Data" at bounding box center [422, 254] width 57 height 34
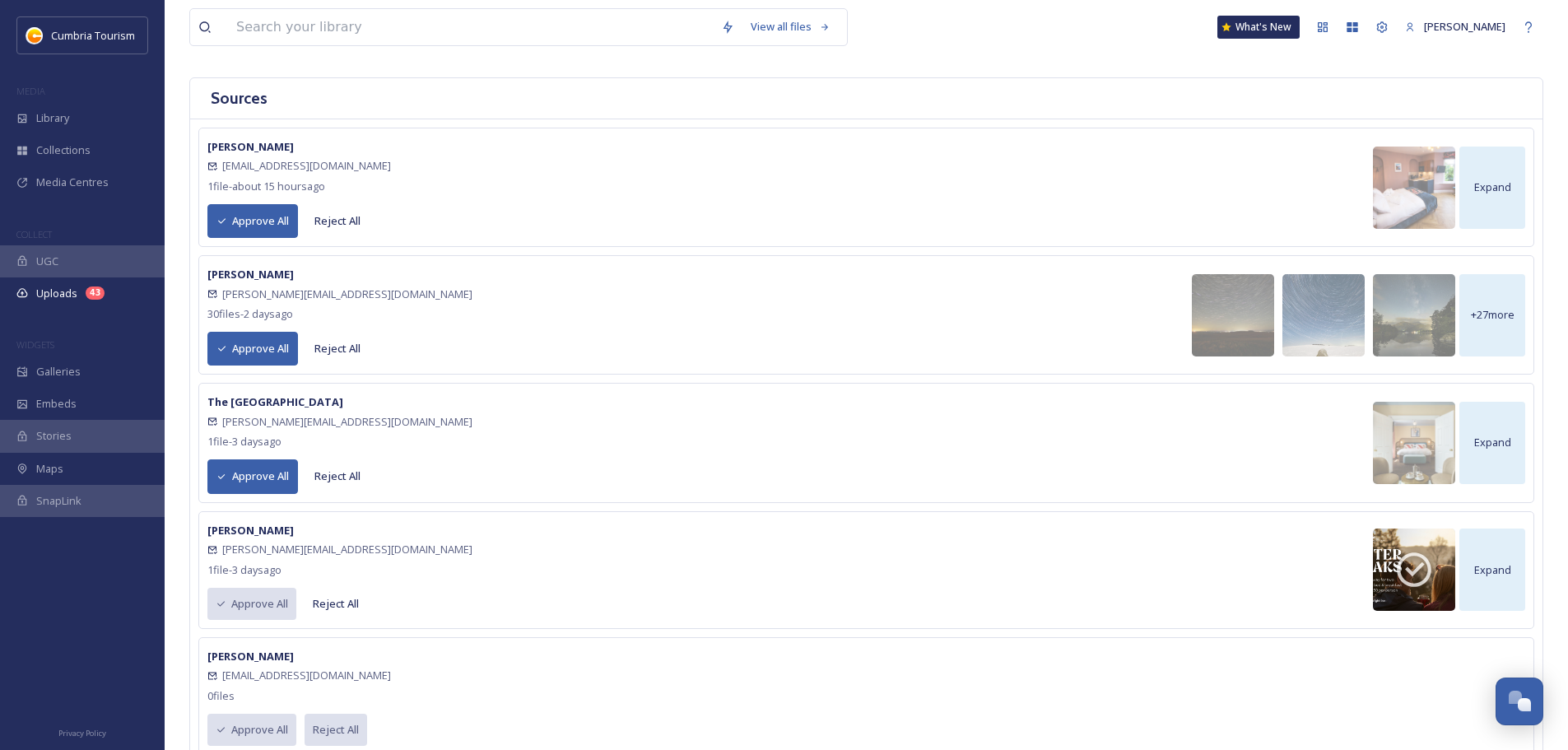
scroll to position [247, 0]
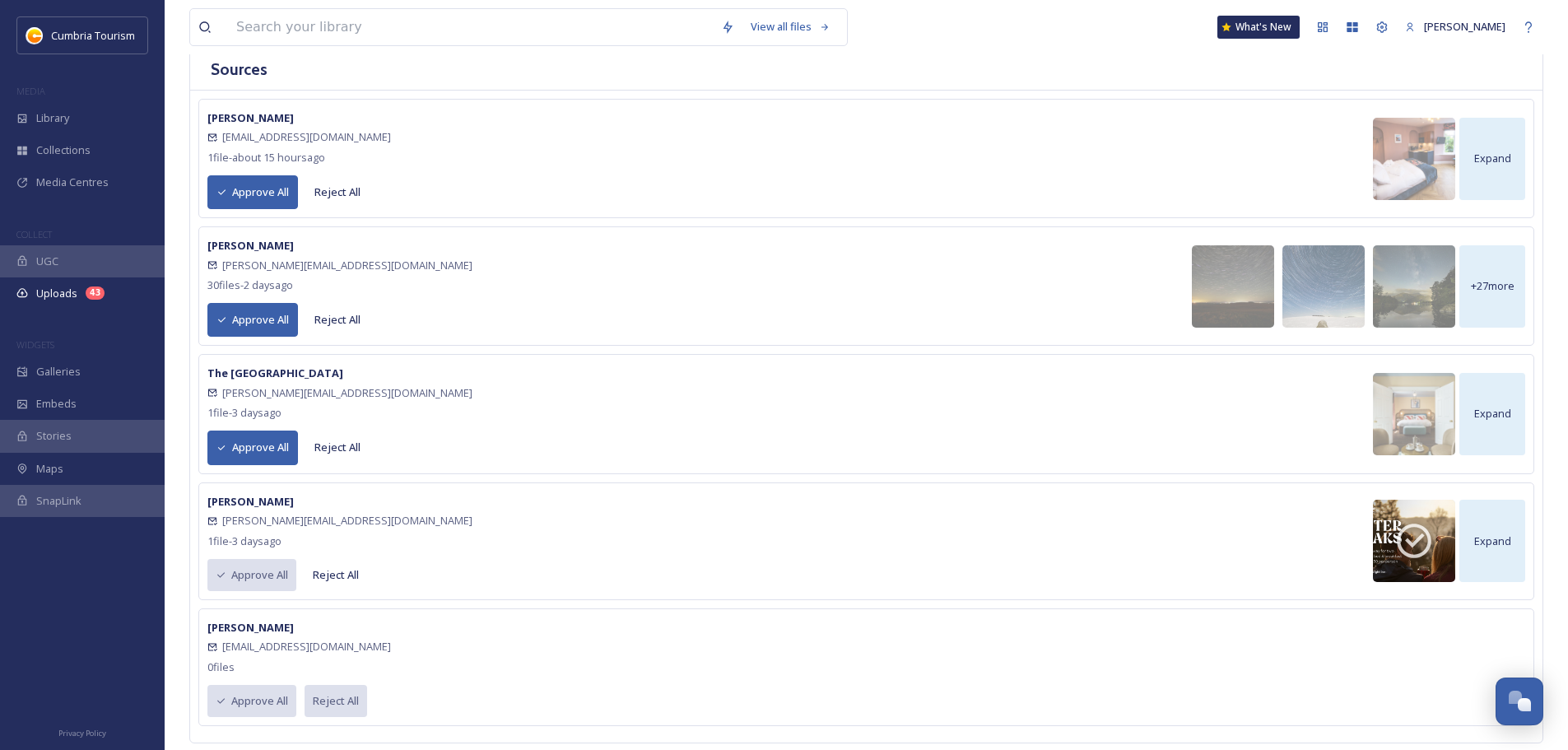
click at [248, 450] on button "Approve All" at bounding box center [252, 447] width 91 height 34
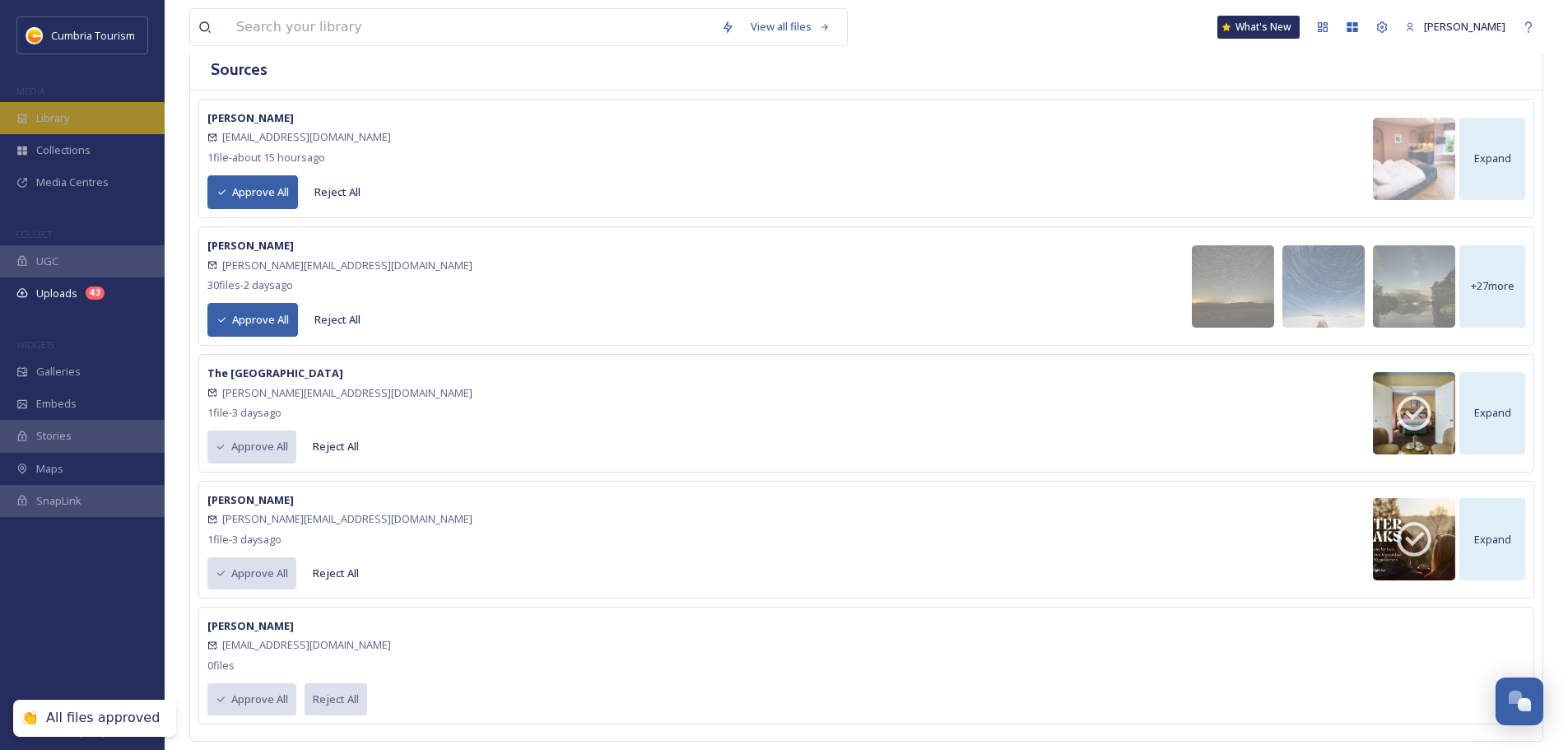
click at [58, 122] on span "Library" at bounding box center [52, 118] width 33 height 16
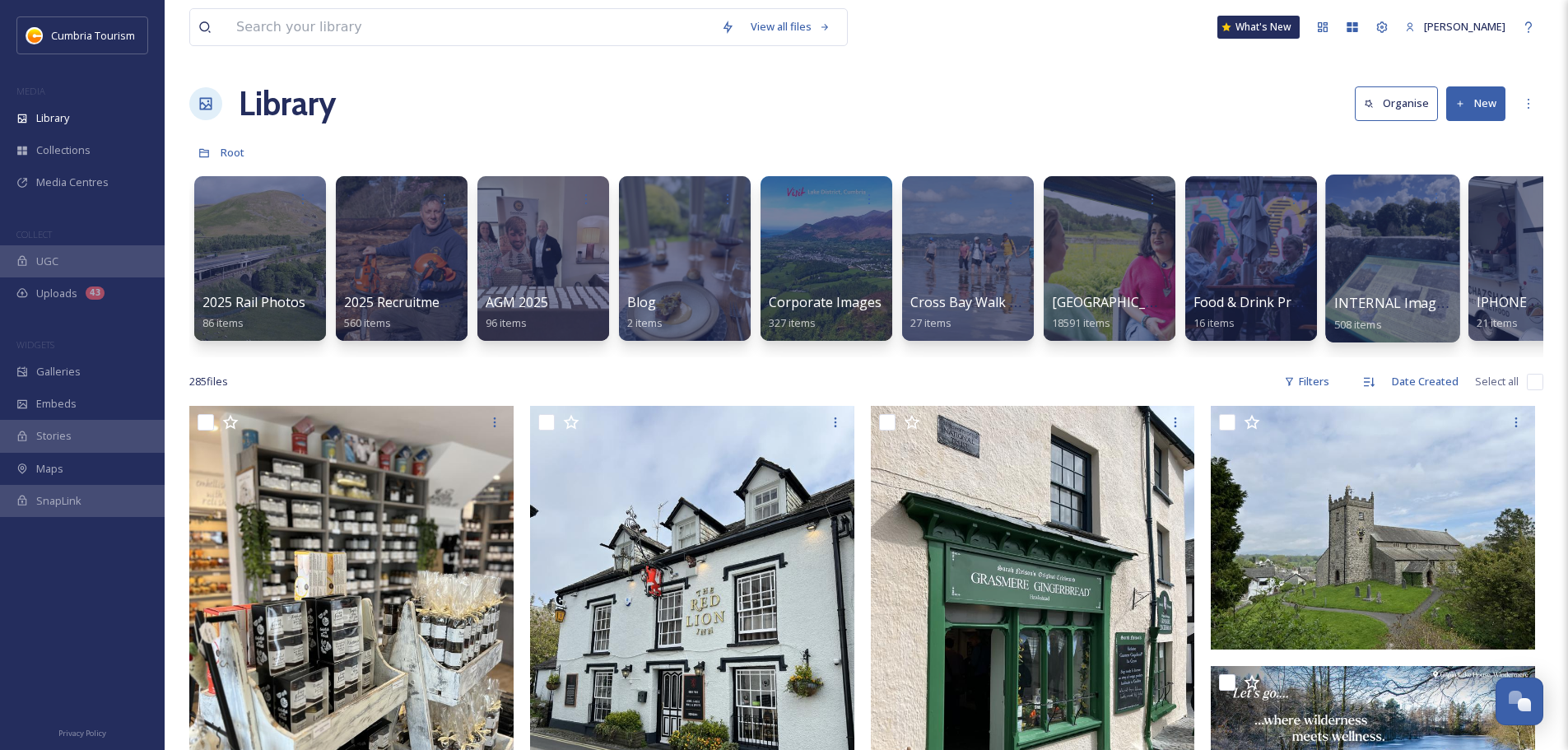
click at [1364, 267] on div at bounding box center [1392, 259] width 134 height 168
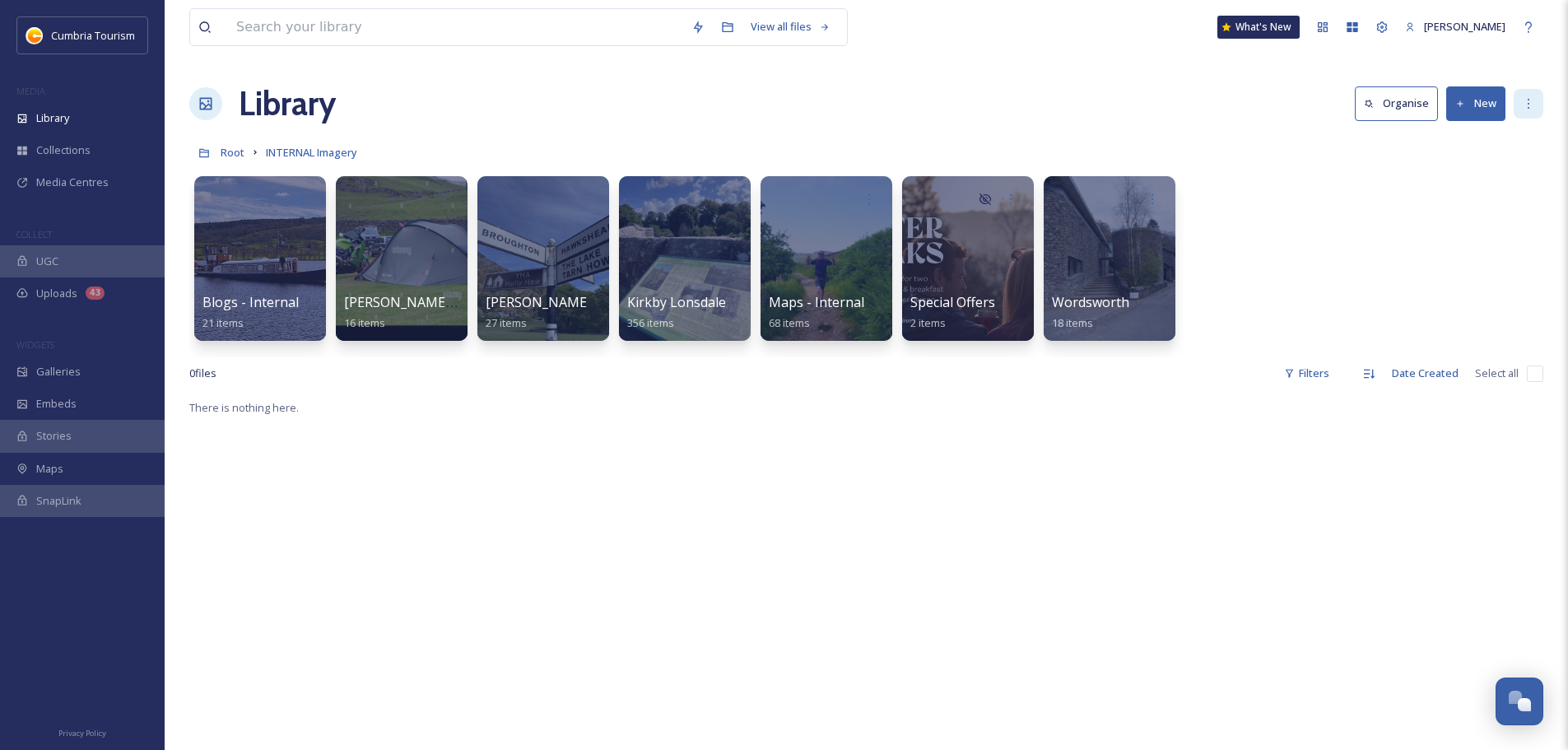
click at [1523, 92] on div at bounding box center [1527, 103] width 29 height 29
click at [1532, 98] on icon at bounding box center [1528, 104] width 13 height 13
drag, startPoint x: 1156, startPoint y: 239, endPoint x: 1284, endPoint y: 199, distance: 134.1
click at [1284, 199] on div "Blogs - Internal 21 items [PERSON_NAME] motorbike previews 16 items [PERSON_NAM…" at bounding box center [866, 263] width 1353 height 189
click at [1161, 199] on div at bounding box center [1153, 198] width 30 height 30
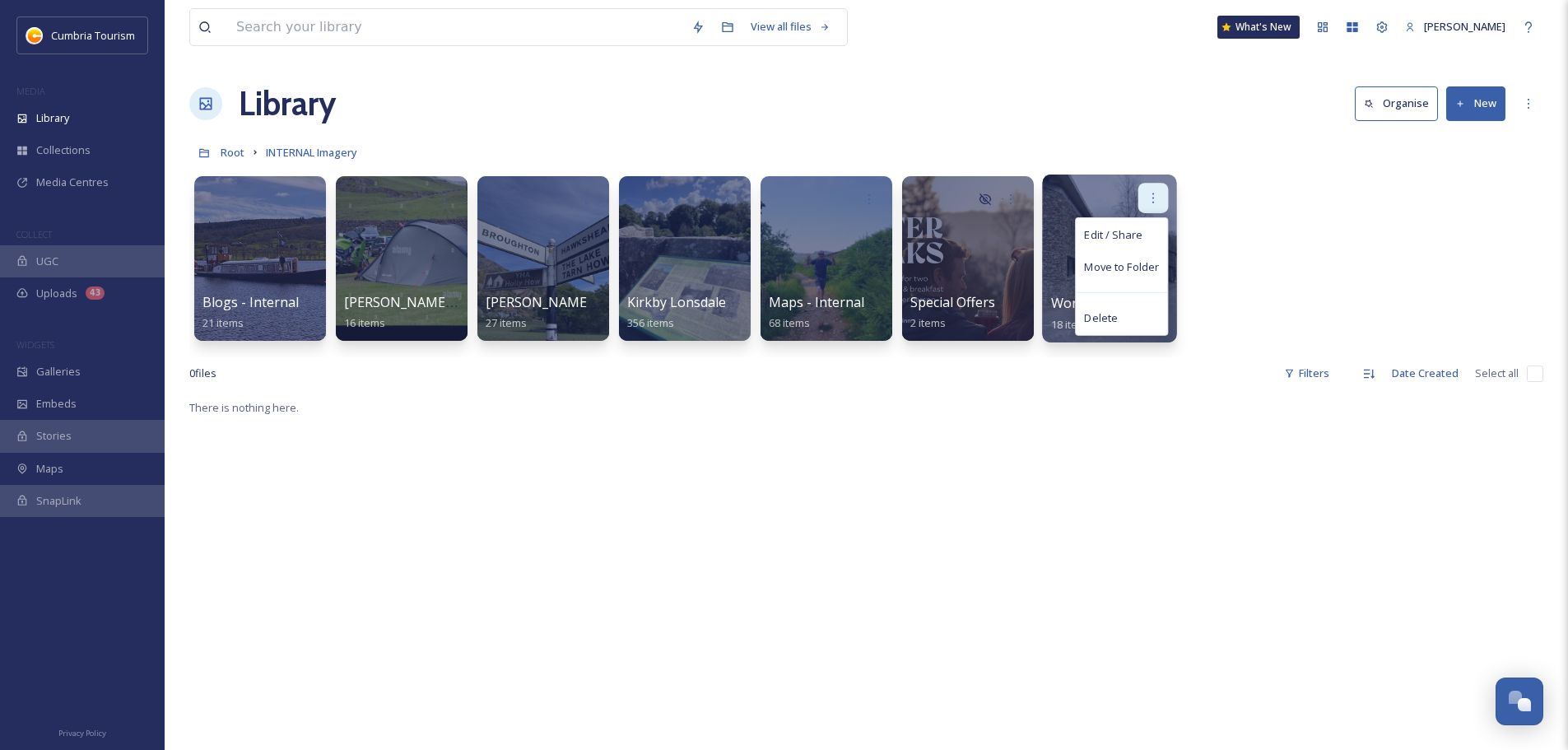
click at [1161, 199] on div at bounding box center [1153, 198] width 30 height 30
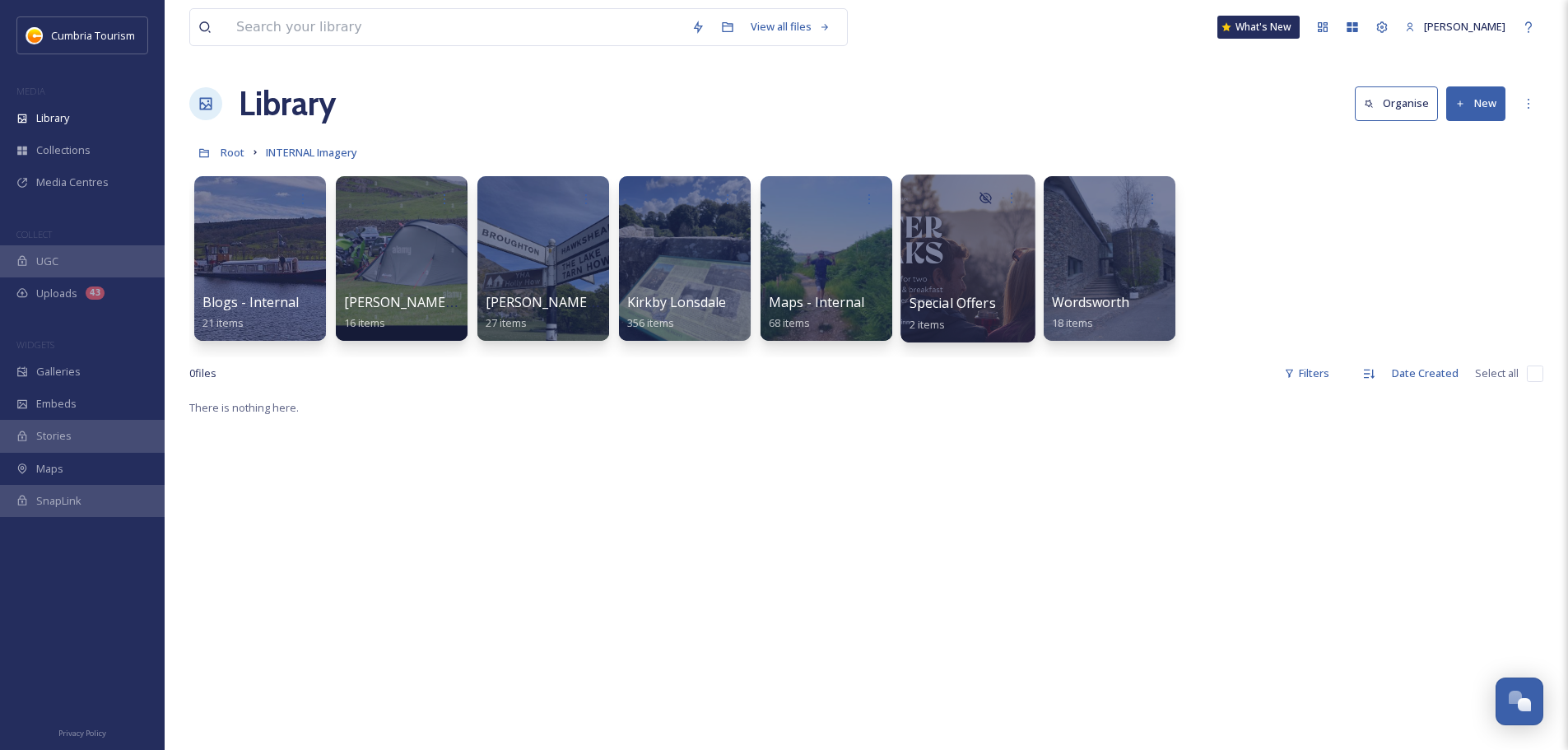
click at [979, 256] on div at bounding box center [968, 259] width 134 height 168
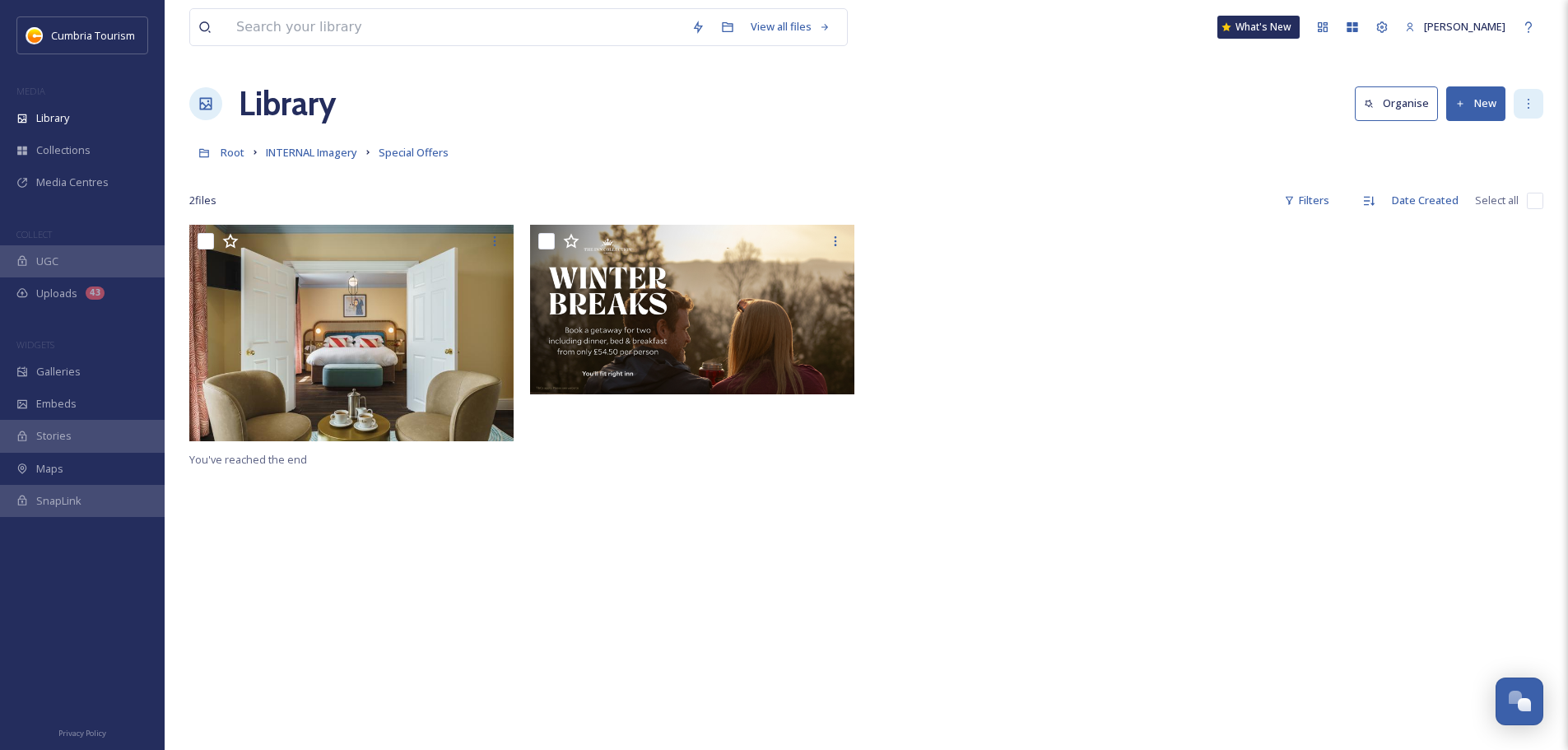
click at [1515, 113] on div at bounding box center [1527, 103] width 29 height 29
click at [1518, 113] on div "More Options" at bounding box center [1527, 103] width 29 height 29
click at [1012, 314] on div at bounding box center [1037, 338] width 333 height 225
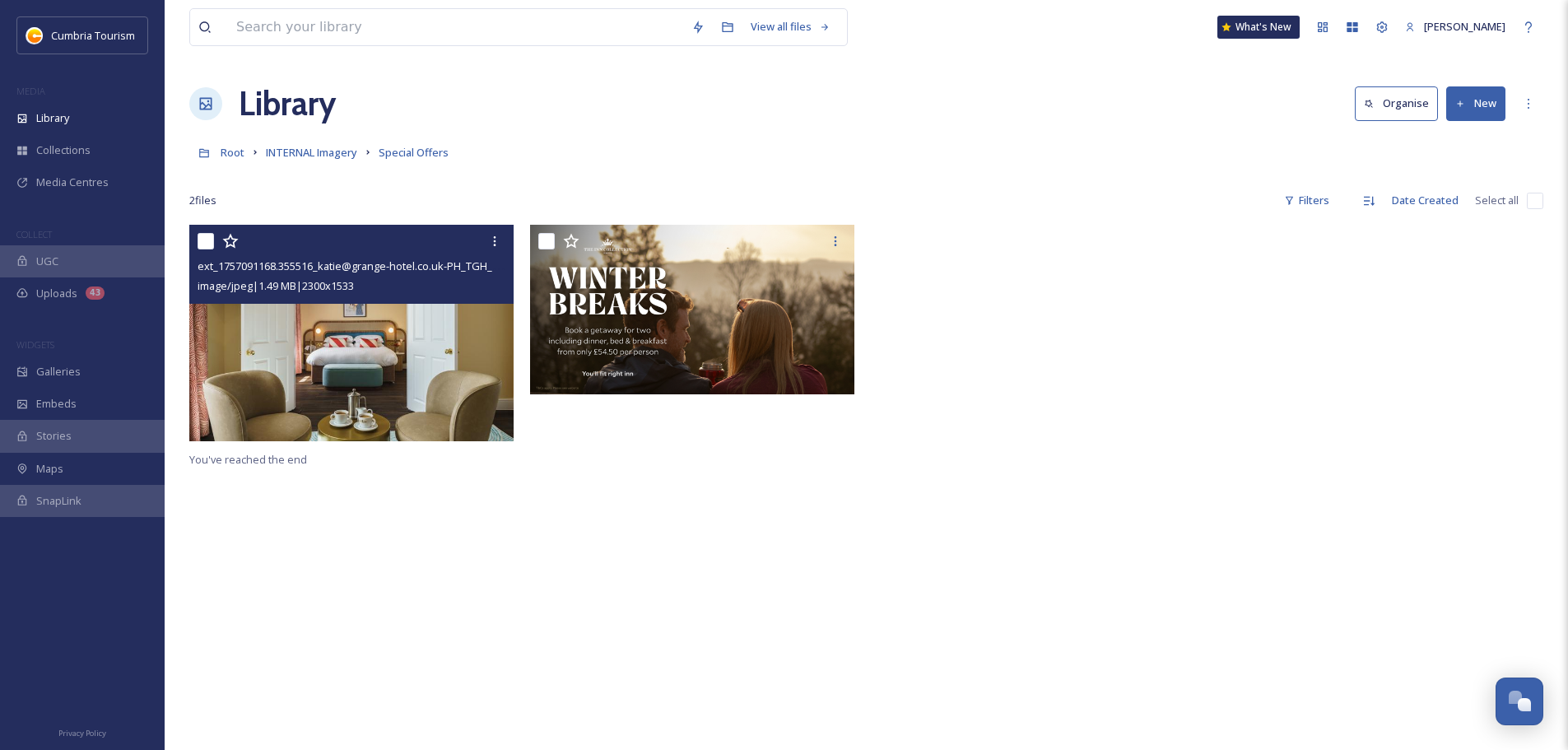
click at [200, 245] on input "checkbox" at bounding box center [205, 240] width 16 height 16
checkbox input "true"
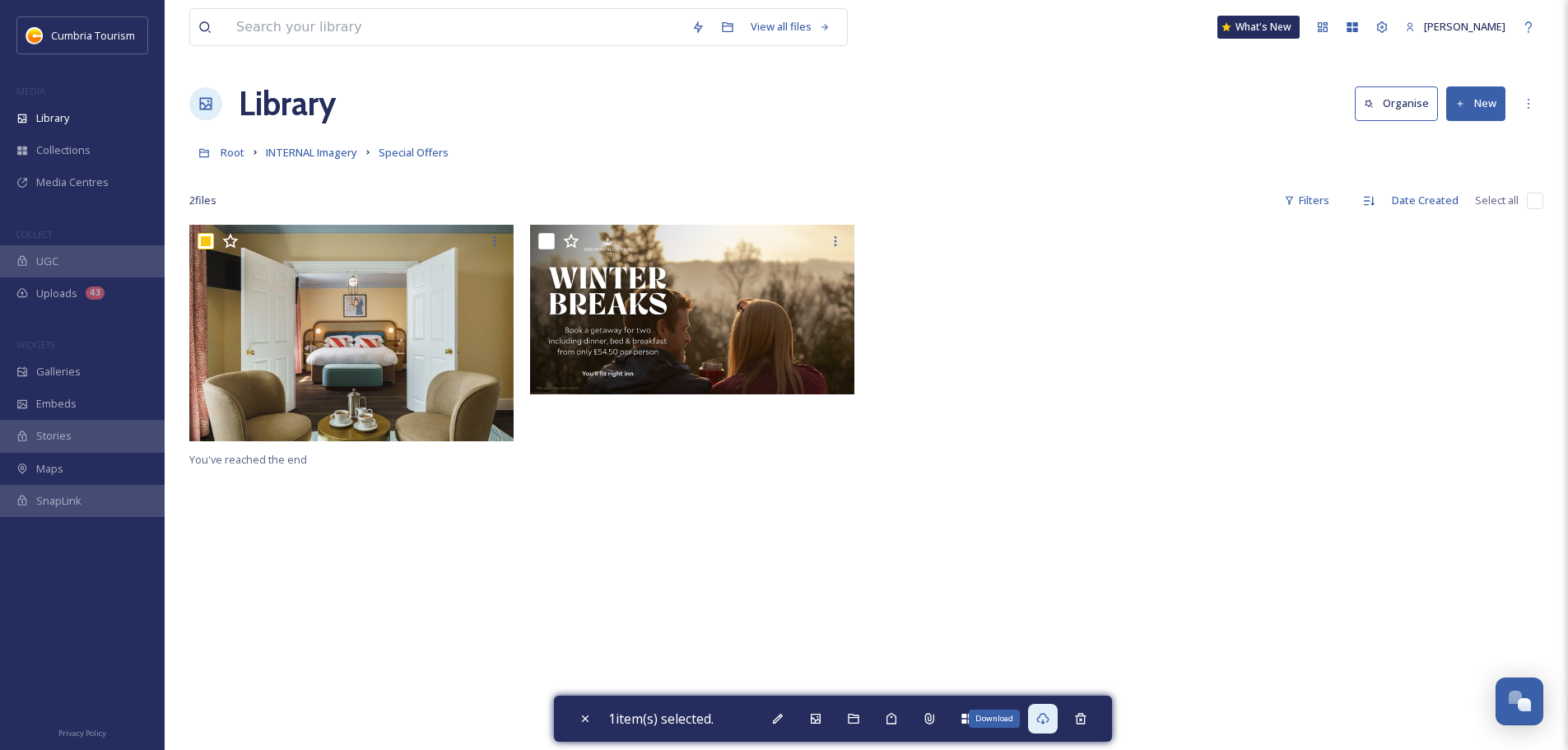
click at [1042, 724] on icon at bounding box center [1042, 719] width 13 height 13
